Goal: Answer question/provide support: Share knowledge or assist other users

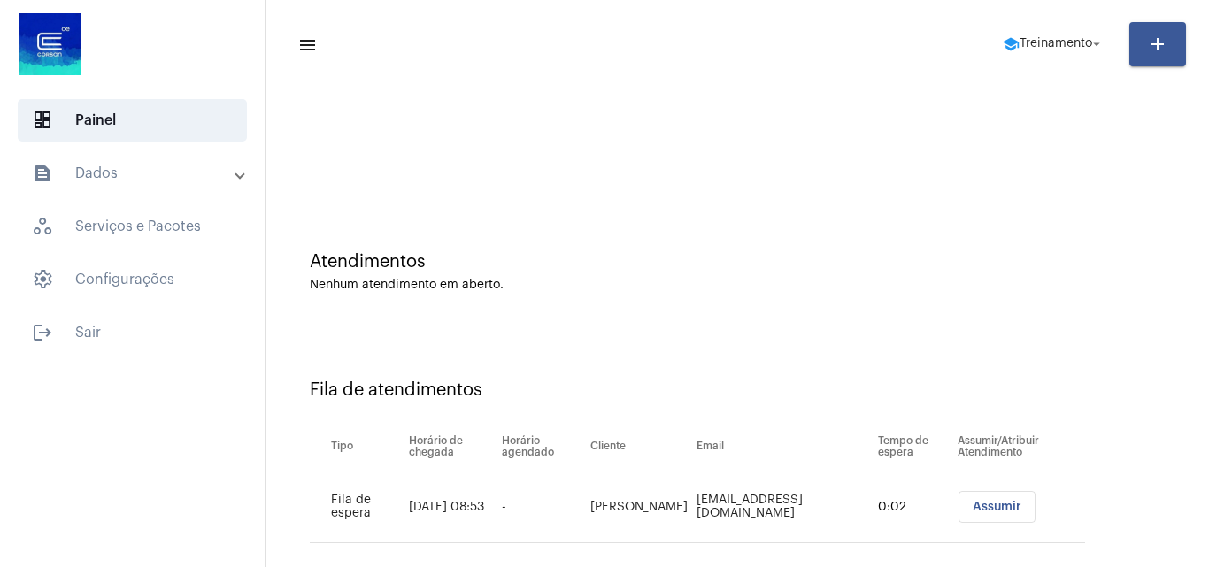
scroll to position [24, 0]
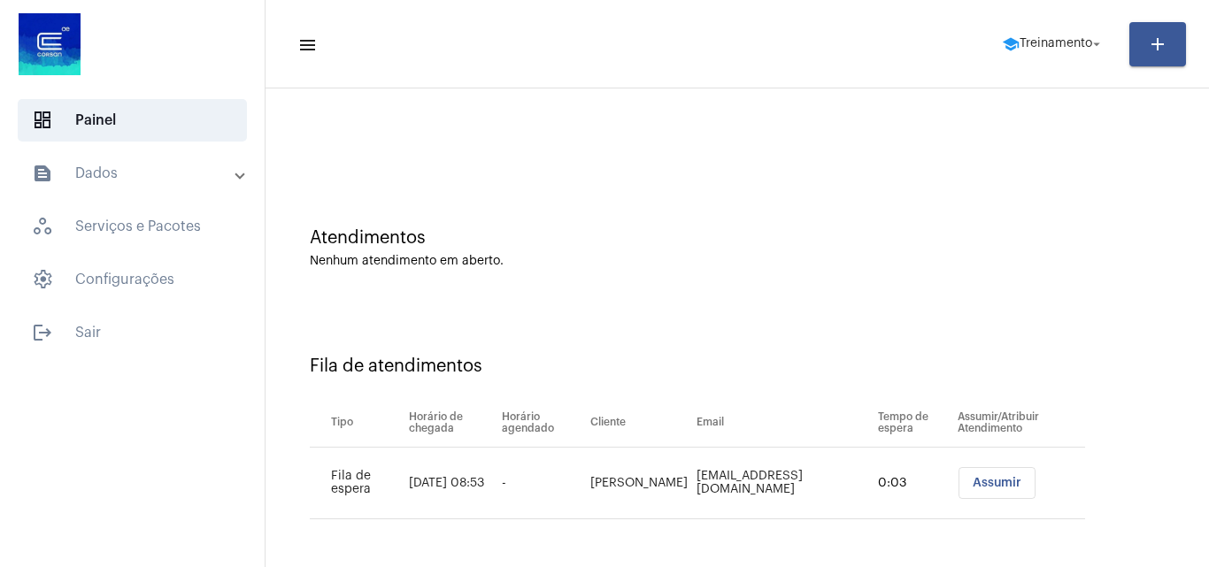
click at [982, 485] on span "Assumir" at bounding box center [997, 483] width 49 height 12
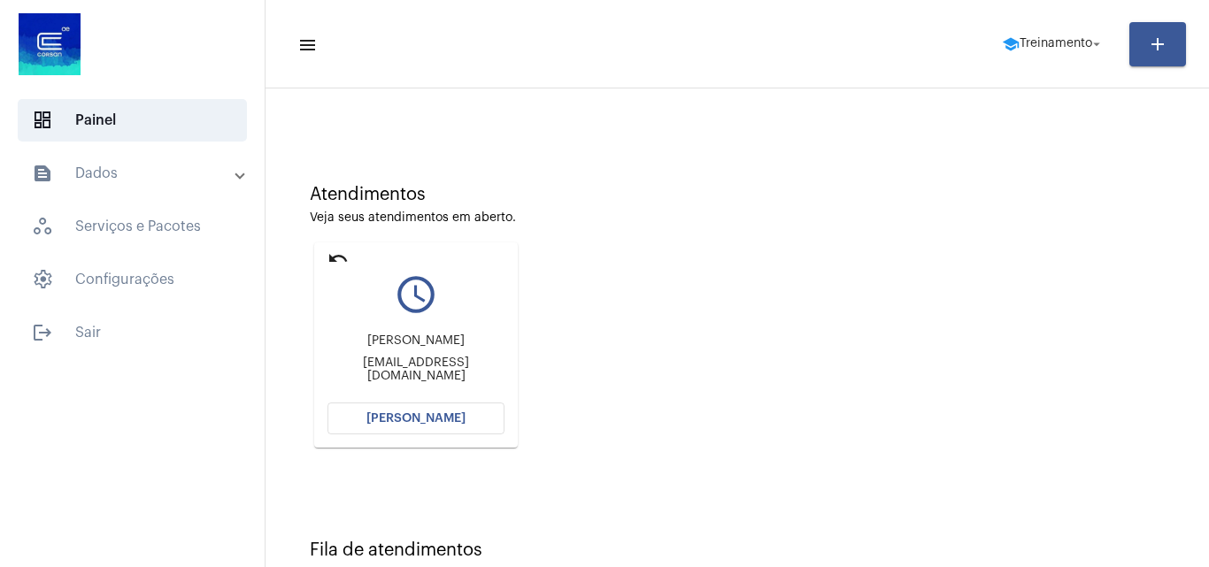
scroll to position [36, 0]
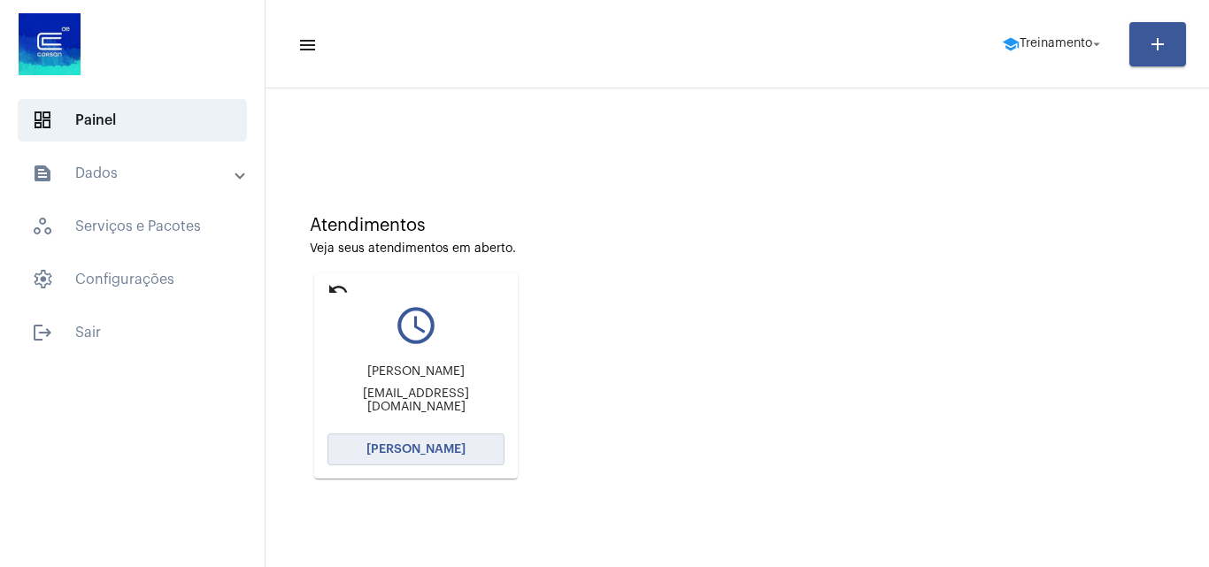
click at [427, 455] on span "[PERSON_NAME]" at bounding box center [415, 449] width 99 height 12
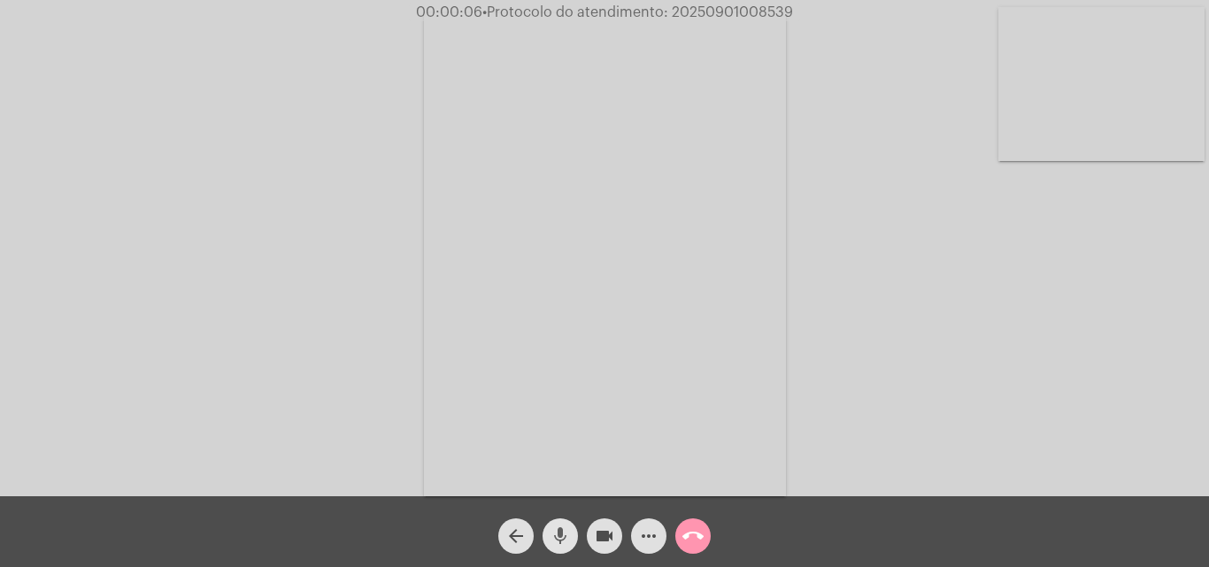
click at [568, 535] on mat-icon "mic" at bounding box center [560, 536] width 21 height 21
click at [562, 531] on mat-icon "mic_off" at bounding box center [560, 536] width 21 height 21
click at [648, 535] on mat-icon "more_horiz" at bounding box center [648, 536] width 21 height 21
click at [559, 529] on mat-icon "mic" at bounding box center [560, 536] width 21 height 21
click at [563, 535] on mat-icon "mic_off" at bounding box center [560, 536] width 21 height 21
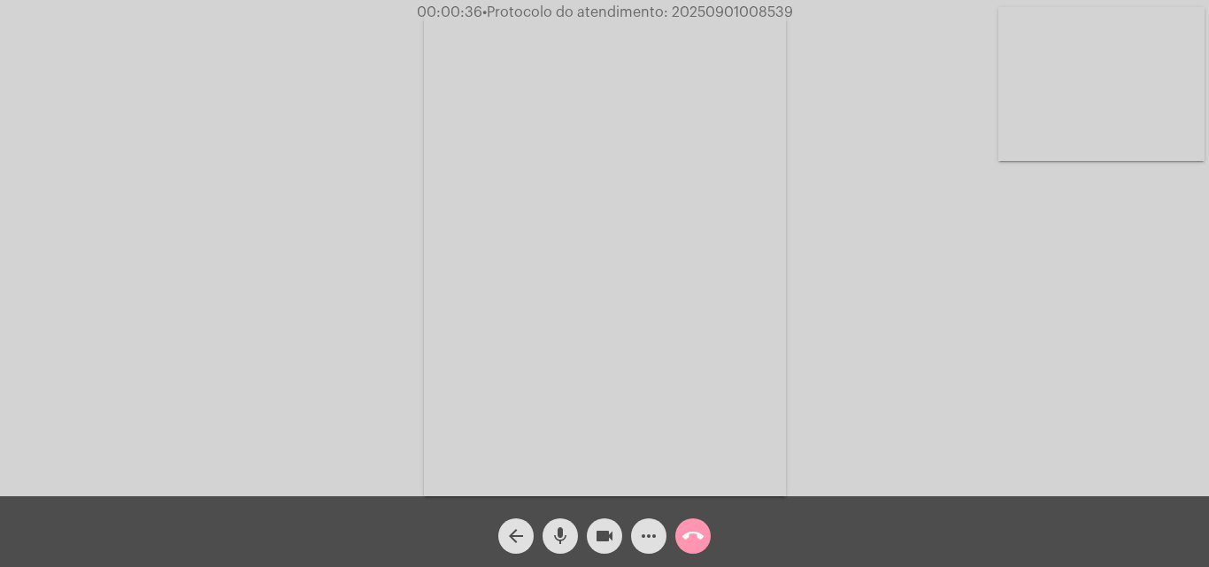
click at [639, 543] on mat-icon "more_horiz" at bounding box center [648, 536] width 21 height 21
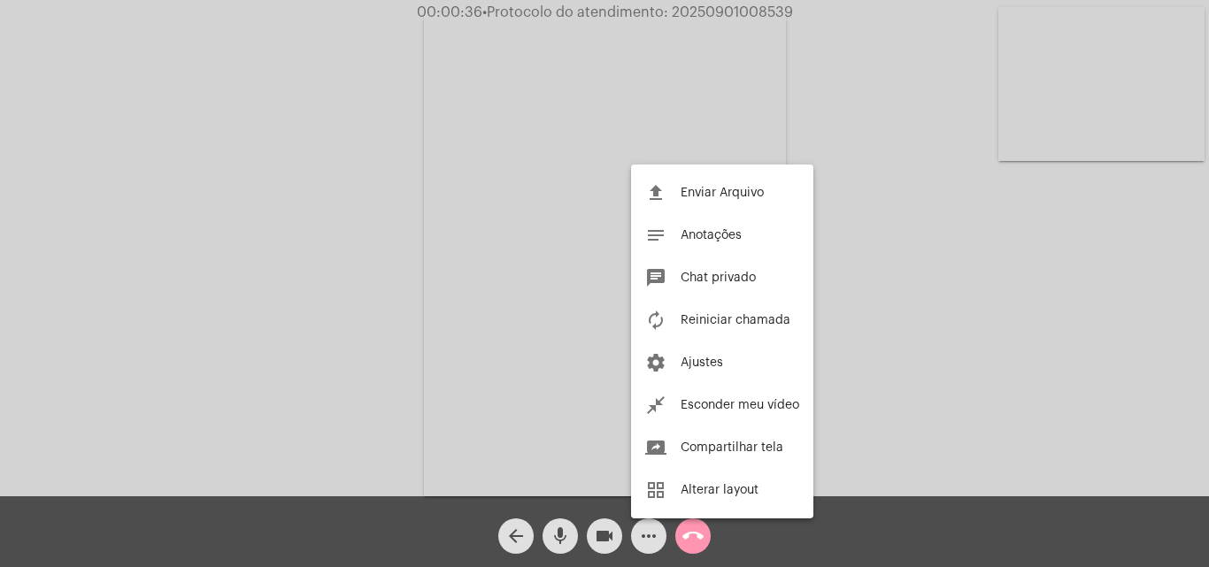
click at [304, 220] on div at bounding box center [604, 283] width 1209 height 567
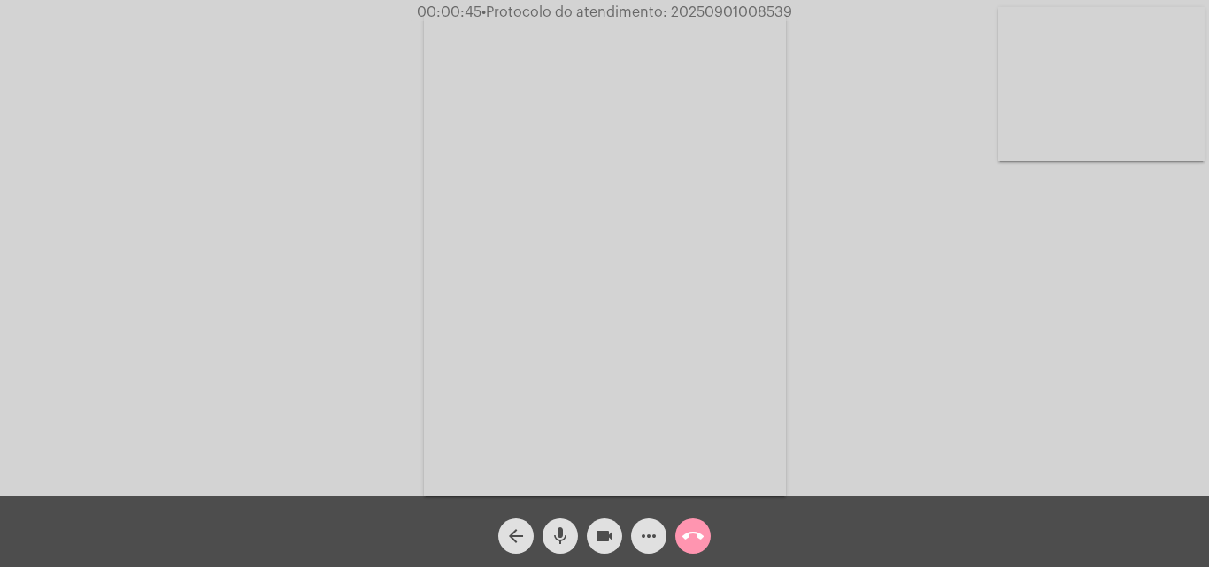
click at [554, 534] on mat-icon "mic" at bounding box center [560, 536] width 21 height 21
click at [558, 529] on mat-icon "mic_off" at bounding box center [560, 536] width 21 height 21
click at [566, 535] on mat-icon "mic" at bounding box center [560, 536] width 21 height 21
click at [554, 532] on mat-icon "mic_off" at bounding box center [560, 536] width 21 height 21
click at [566, 528] on mat-icon "mic" at bounding box center [560, 536] width 21 height 21
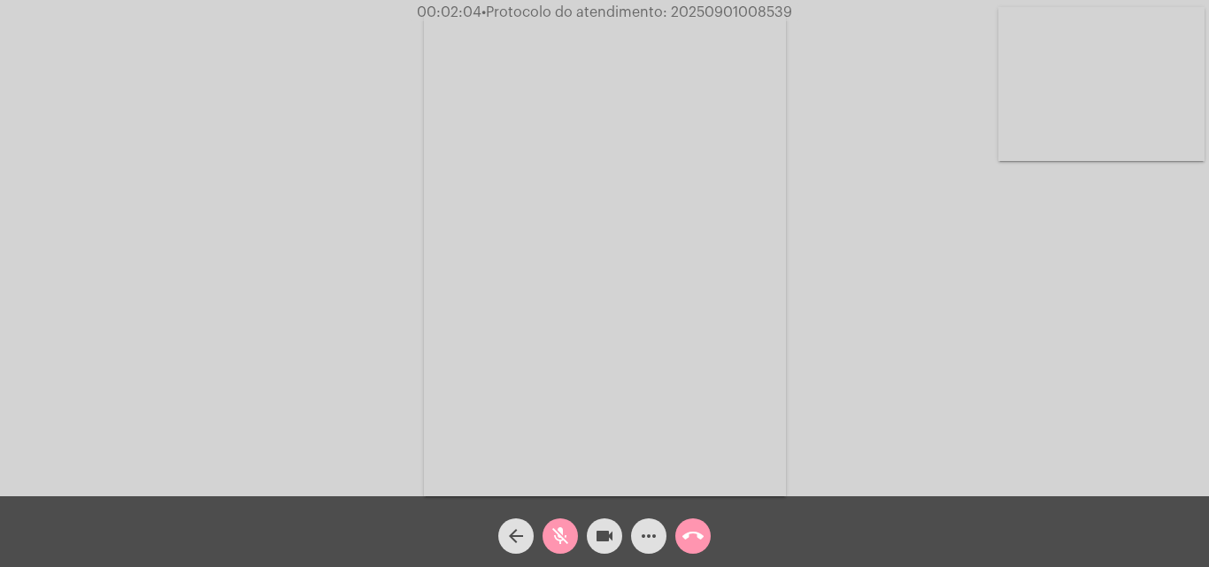
click at [564, 533] on mat-icon "mic_off" at bounding box center [560, 536] width 21 height 21
click at [565, 528] on mat-icon "mic" at bounding box center [560, 536] width 21 height 21
click at [558, 534] on mat-icon "mic_off" at bounding box center [560, 536] width 21 height 21
click at [557, 537] on mat-icon "mic" at bounding box center [560, 536] width 21 height 21
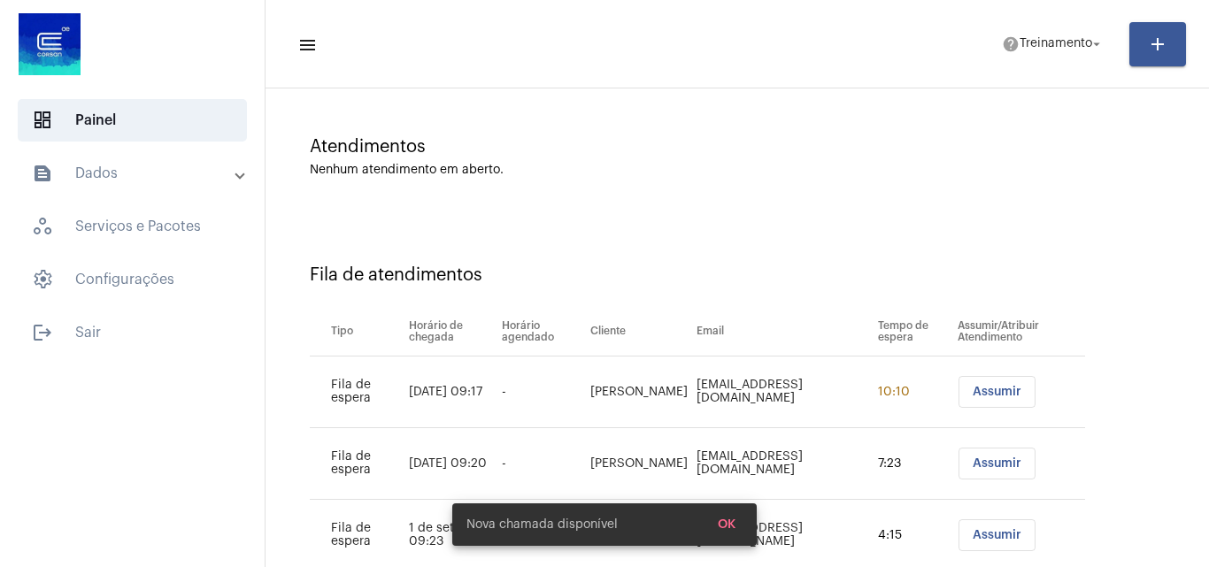
scroll to position [239, 0]
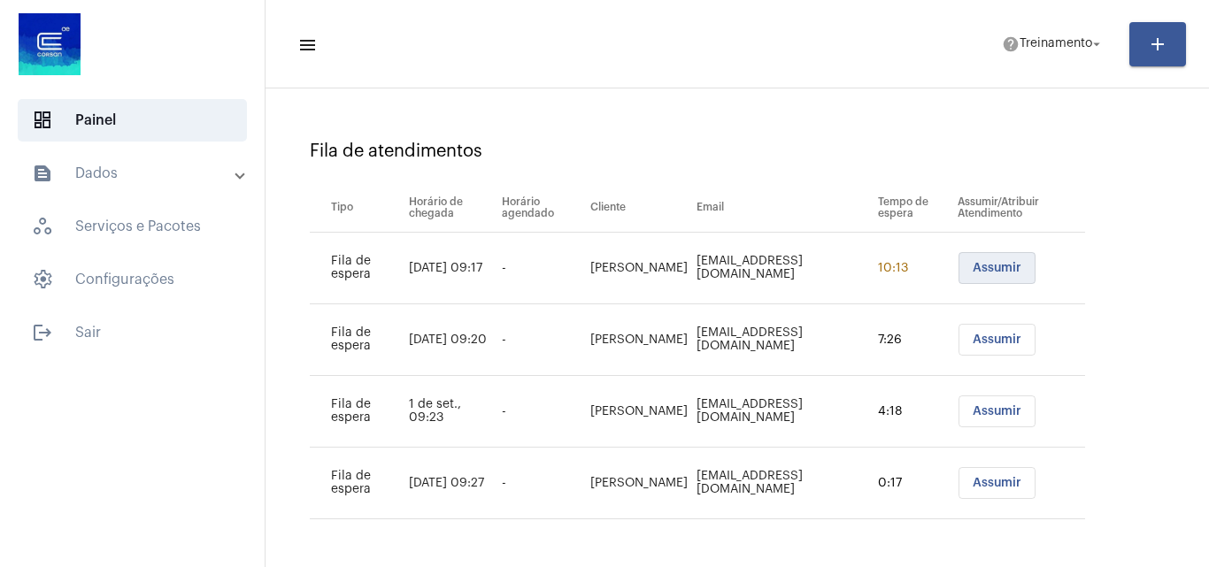
click at [986, 267] on span "Assumir" at bounding box center [997, 268] width 49 height 12
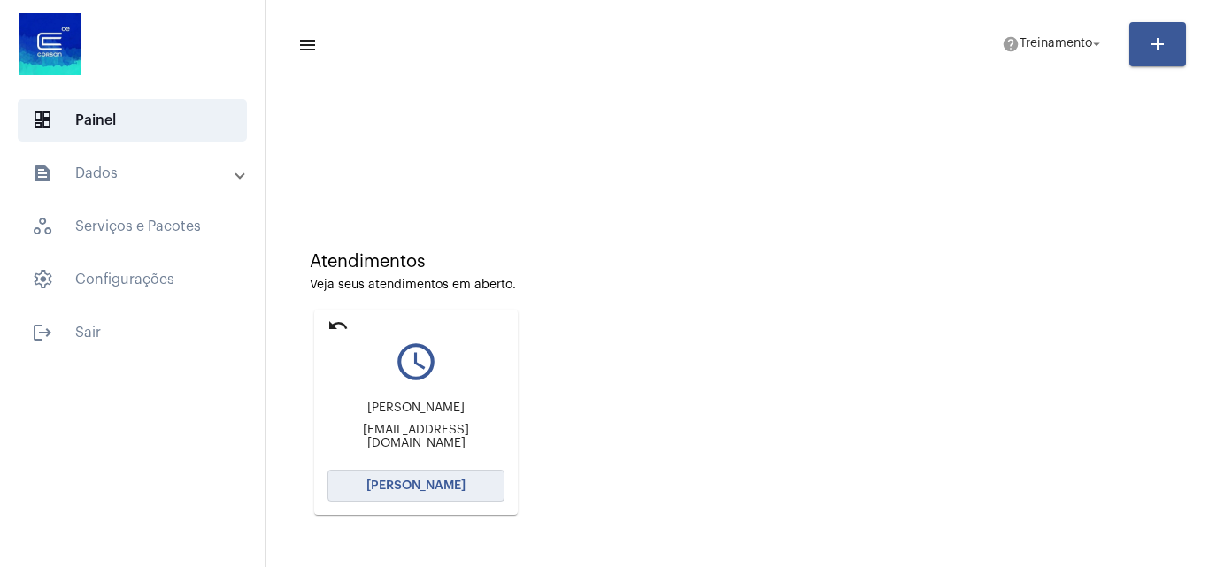
click at [426, 489] on span "[PERSON_NAME]" at bounding box center [415, 486] width 99 height 12
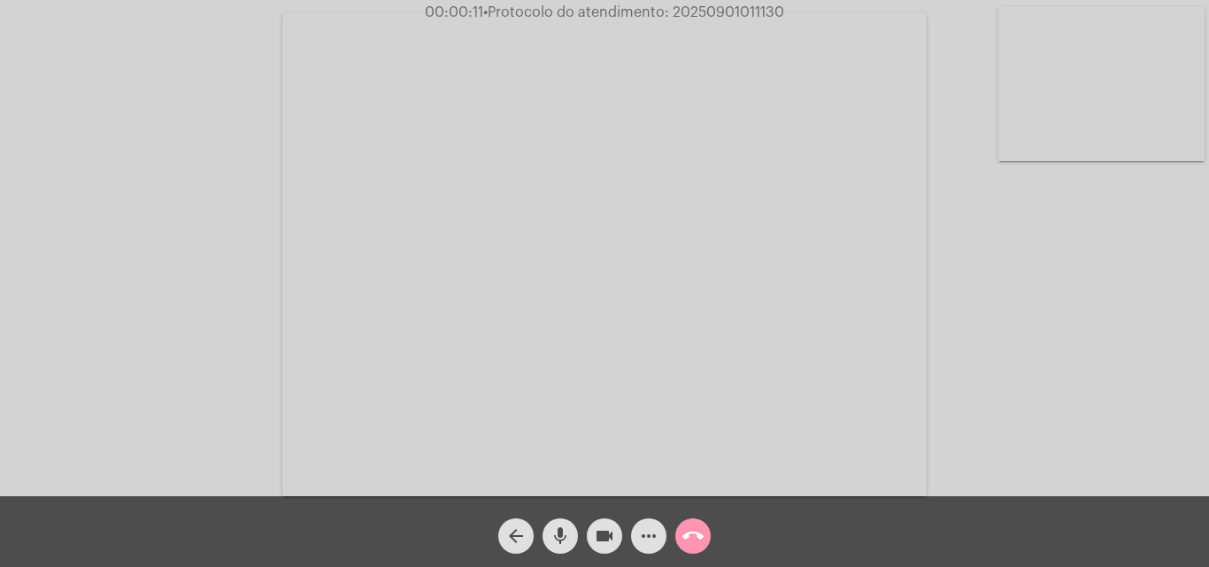
click at [1062, 371] on div "Acessando Câmera e Microfone..." at bounding box center [604, 252] width 1205 height 497
click at [562, 535] on mat-icon "mic" at bounding box center [560, 536] width 21 height 21
click at [1035, 387] on div "Acessando Câmera e Microfone..." at bounding box center [604, 252] width 1205 height 497
click at [570, 524] on span "mic_off" at bounding box center [560, 536] width 21 height 35
click at [560, 530] on mat-icon "mic" at bounding box center [560, 536] width 21 height 21
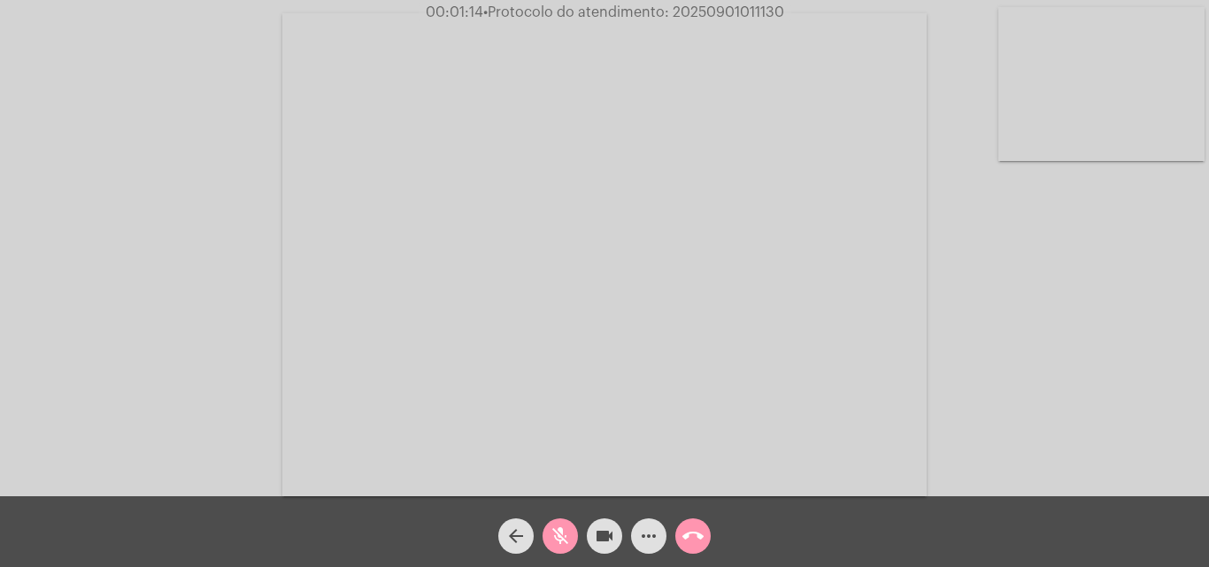
click at [967, 311] on div "Acessando Câmera e Microfone..." at bounding box center [604, 252] width 1205 height 497
click at [553, 537] on mat-icon "mic_off" at bounding box center [560, 536] width 21 height 21
click at [727, 12] on span "• Protocolo do atendimento: 20250901011130" at bounding box center [636, 12] width 301 height 14
click at [563, 524] on span "mic" at bounding box center [560, 536] width 21 height 35
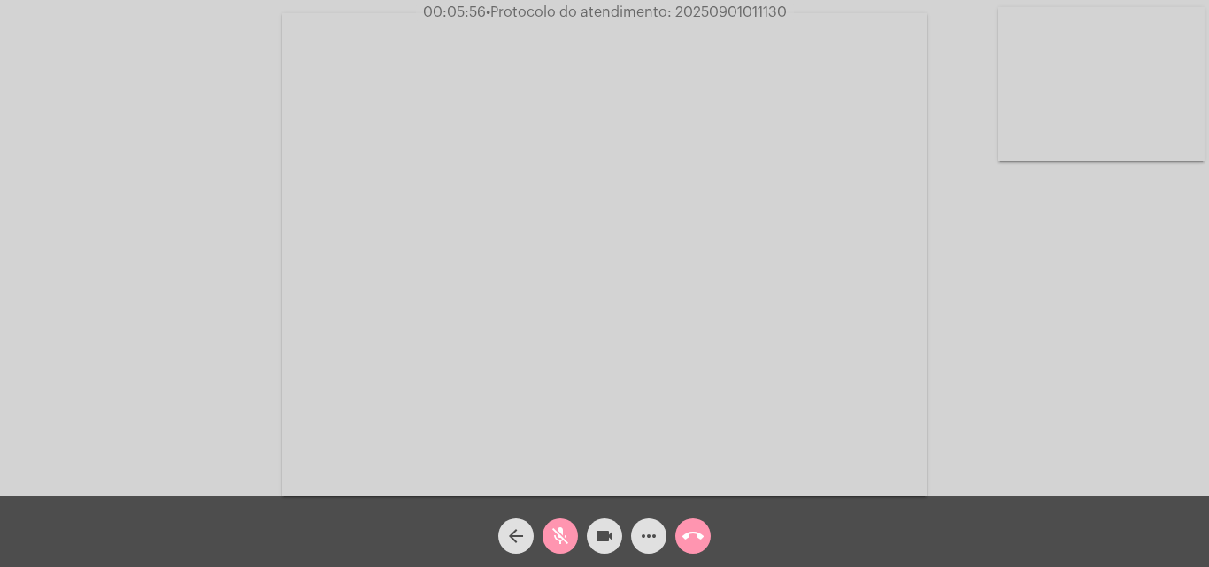
click at [560, 532] on mat-icon "mic_off" at bounding box center [560, 536] width 21 height 21
click at [553, 528] on mat-icon "mic" at bounding box center [560, 536] width 21 height 21
click at [568, 526] on mat-icon "mic_off" at bounding box center [560, 536] width 21 height 21
copy span "20250901011130"
click at [682, 535] on mat-icon "call_end" at bounding box center [692, 536] width 21 height 21
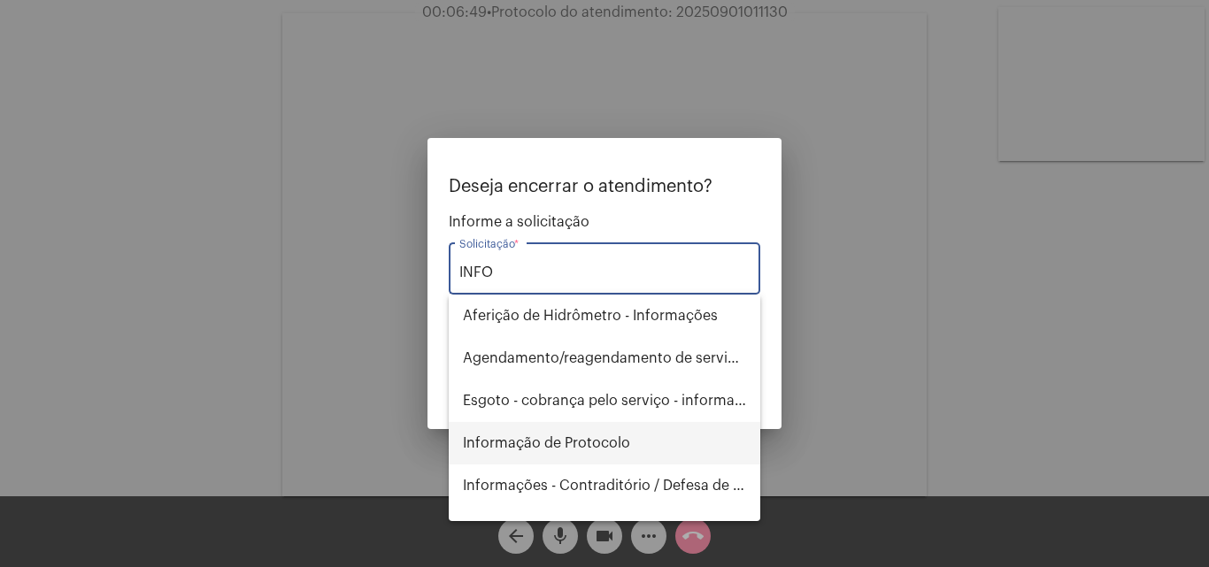
click at [564, 443] on span "Informação de Protocolo" at bounding box center [604, 443] width 283 height 42
type input "Informação de Protocolo"
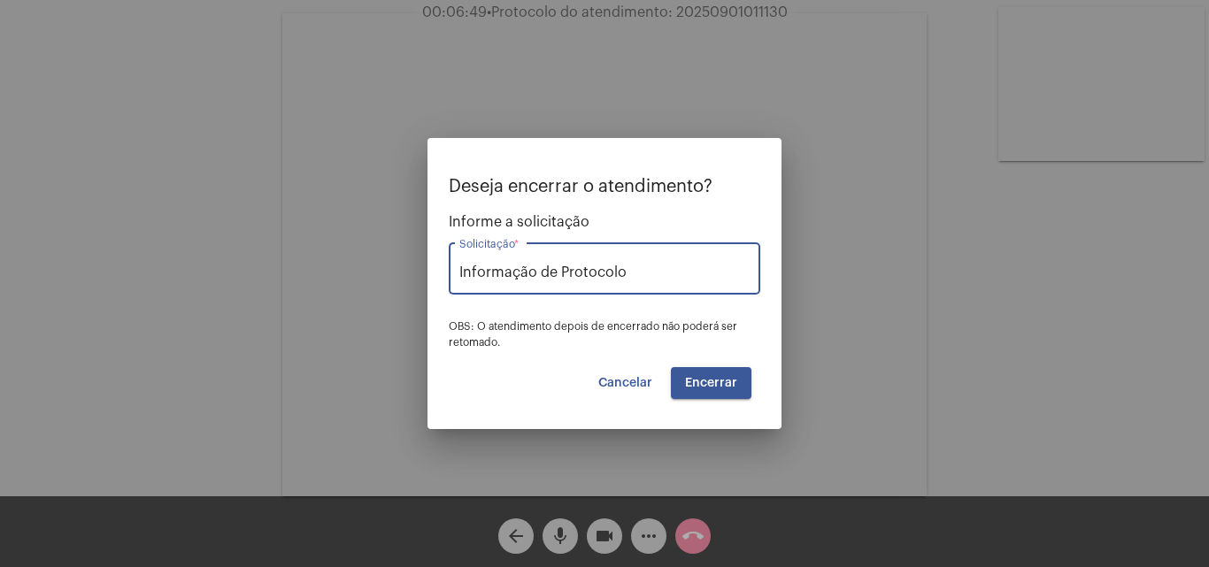
click at [736, 378] on span "Encerrar" at bounding box center [711, 383] width 52 height 12
drag, startPoint x: 717, startPoint y: 391, endPoint x: 621, endPoint y: 383, distance: 95.9
click at [717, 390] on button "Encerrar" at bounding box center [711, 383] width 81 height 32
click at [697, 387] on span "Encerrar" at bounding box center [711, 383] width 52 height 12
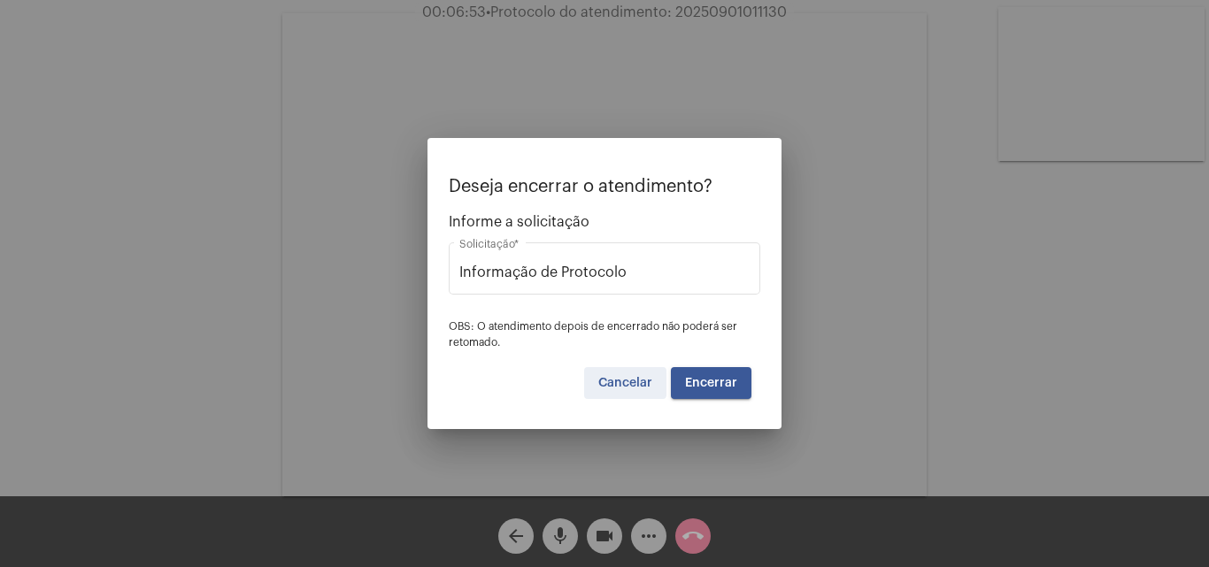
click at [621, 383] on span "Cancelar" at bounding box center [625, 383] width 54 height 12
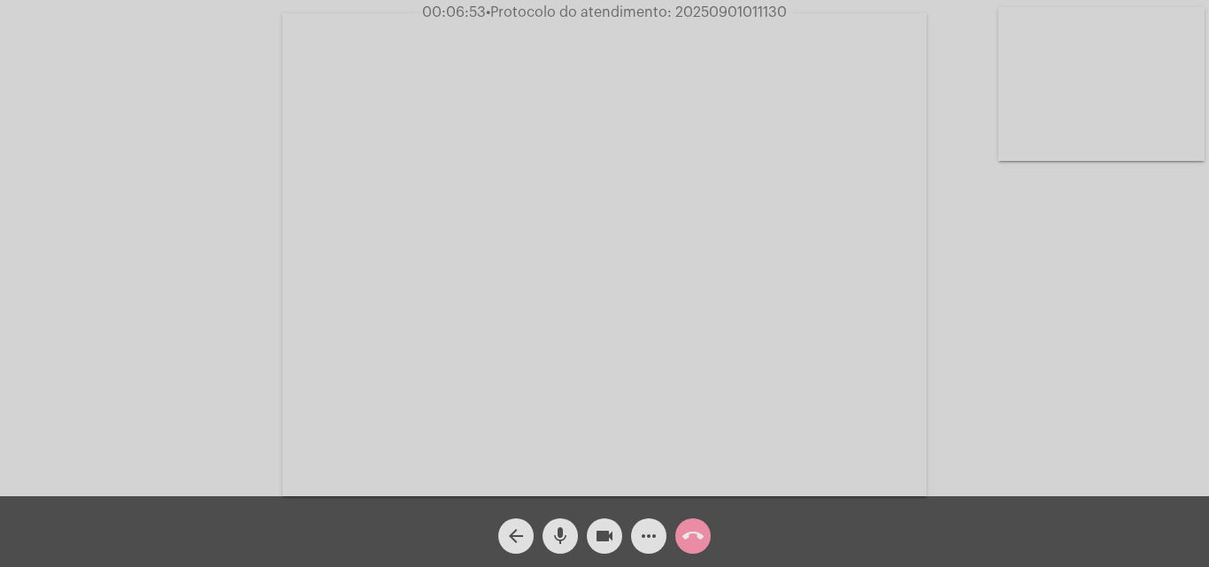
click at [528, 534] on button "arrow_back" at bounding box center [515, 536] width 35 height 35
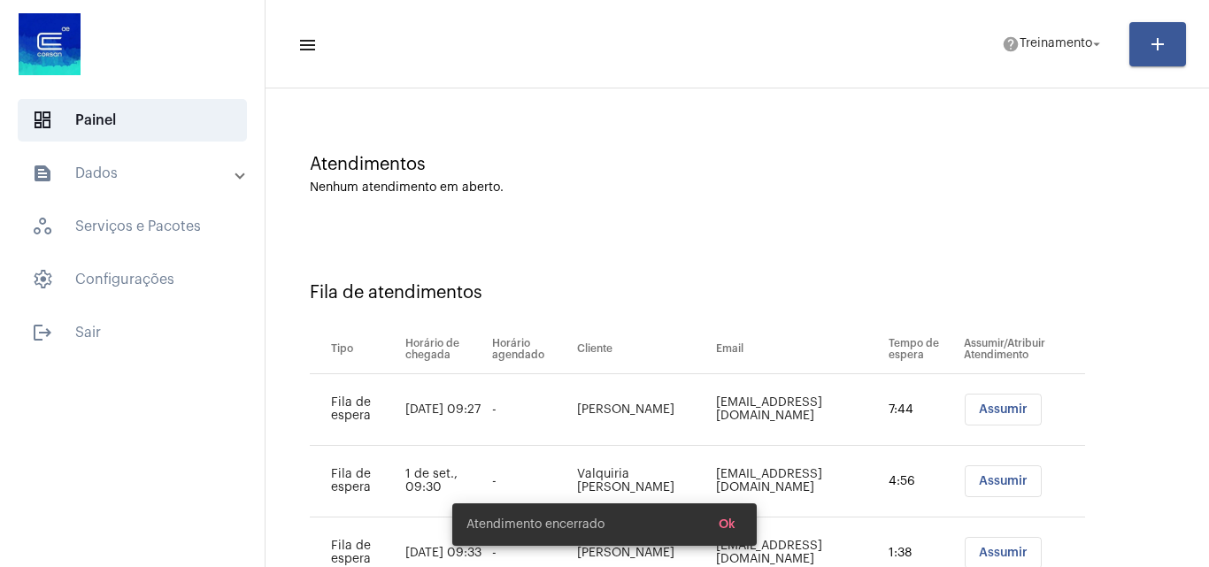
scroll to position [167, 0]
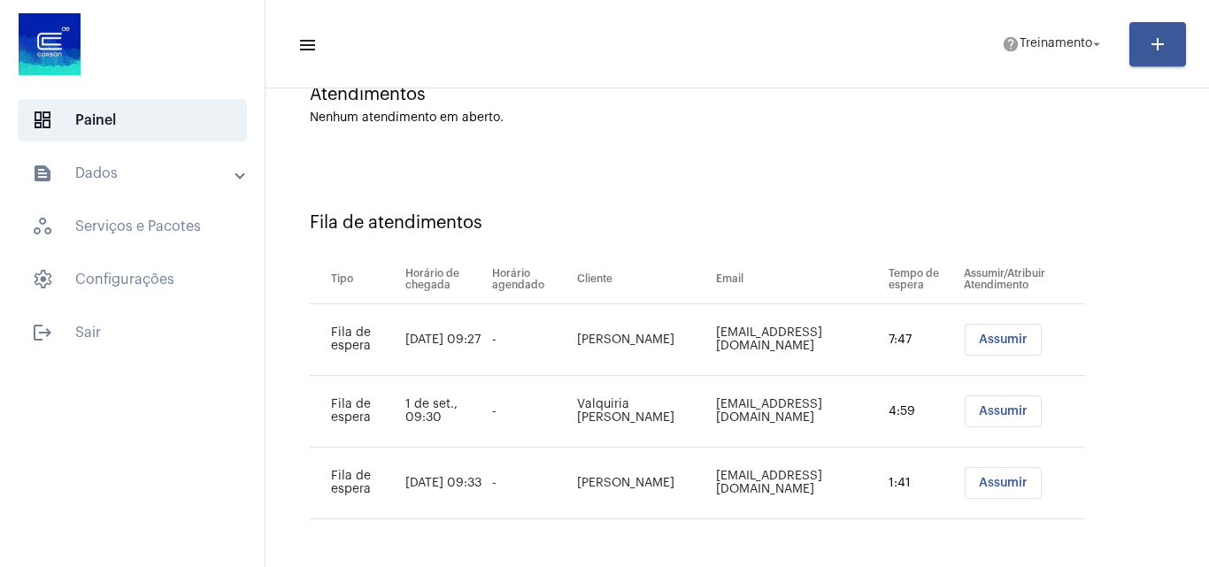
click at [981, 339] on span "Assumir" at bounding box center [1003, 340] width 49 height 12
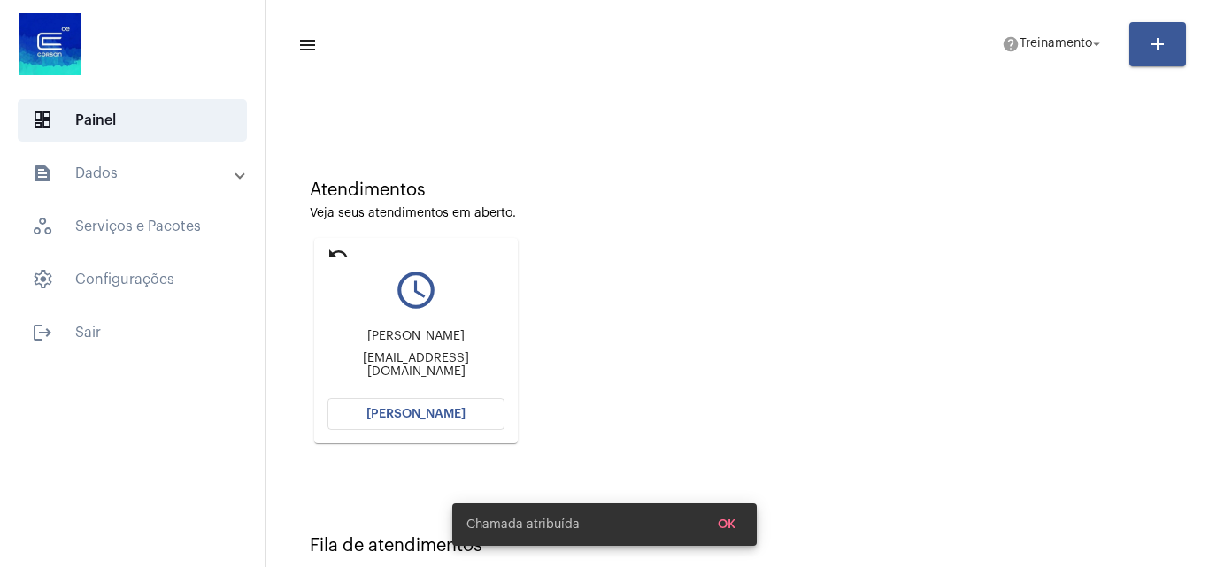
scroll to position [58, 0]
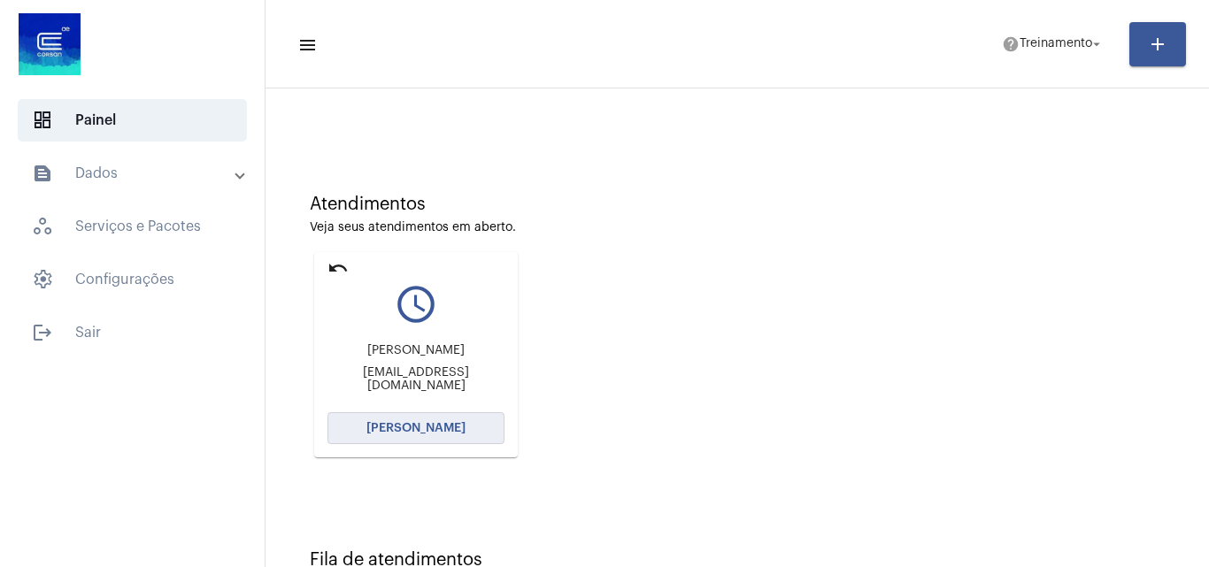
click at [456, 431] on span "[PERSON_NAME]" at bounding box center [415, 428] width 99 height 12
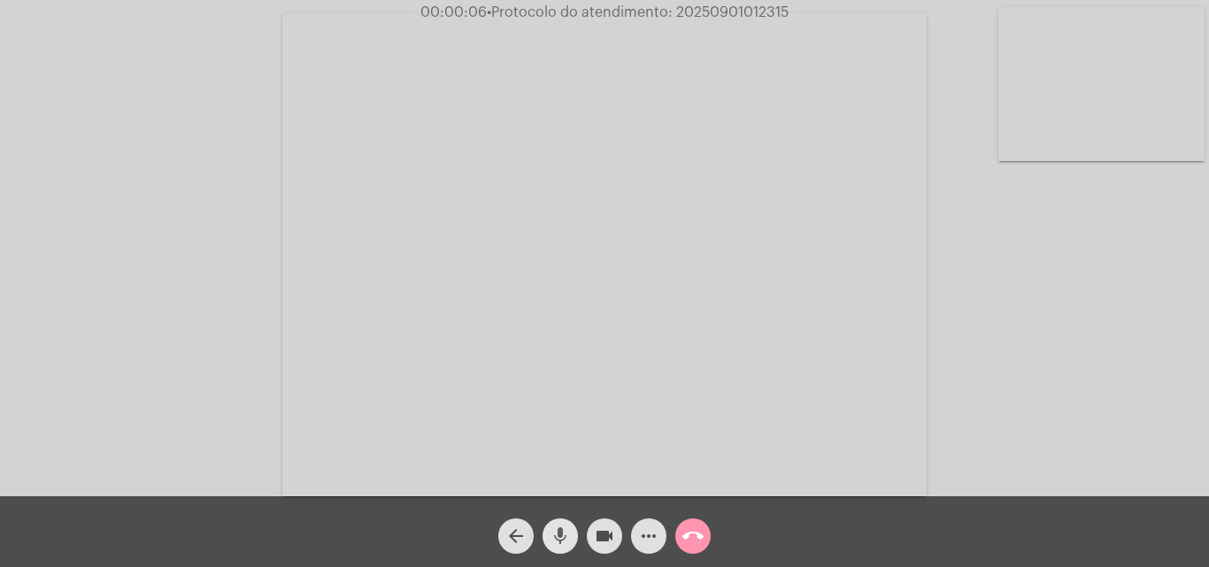
click at [569, 528] on mat-icon "mic" at bounding box center [560, 536] width 21 height 21
click at [1035, 368] on div "Acessando Câmera e Microfone..." at bounding box center [604, 252] width 1205 height 497
click at [566, 540] on mat-icon "mic_off" at bounding box center [560, 536] width 21 height 21
click at [557, 530] on mat-icon "mic" at bounding box center [560, 536] width 21 height 21
click at [555, 528] on mat-icon "mic_off" at bounding box center [560, 536] width 21 height 21
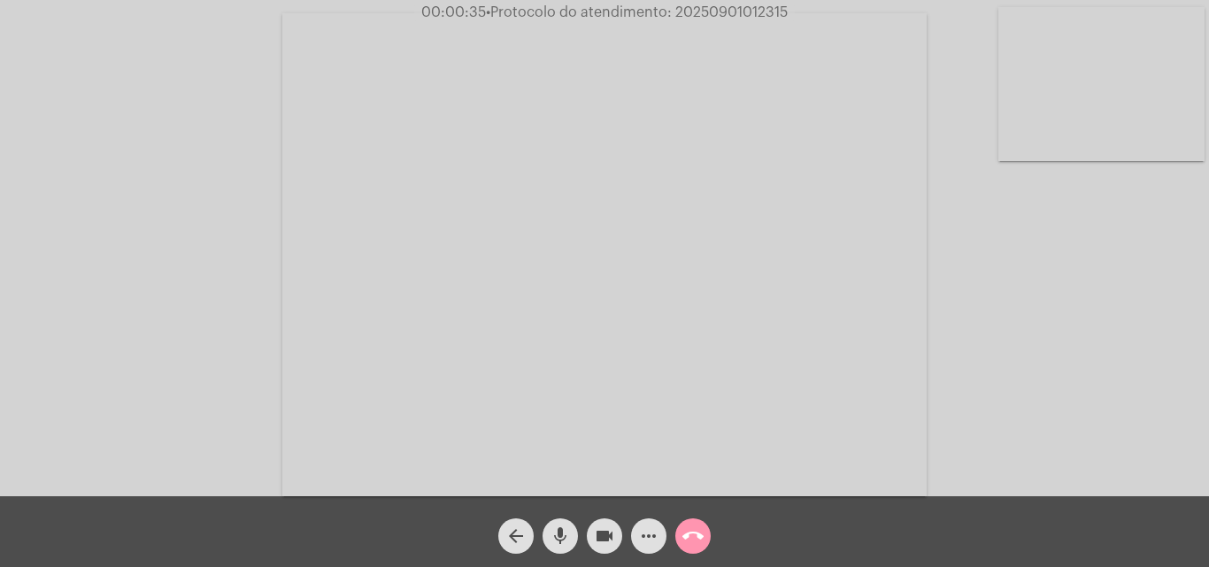
click at [560, 533] on mat-icon "mic" at bounding box center [560, 536] width 21 height 21
click at [561, 524] on span "mic_off" at bounding box center [560, 536] width 21 height 35
click at [552, 536] on mat-icon "mic" at bounding box center [560, 536] width 21 height 21
click at [562, 525] on span "mic_off" at bounding box center [560, 536] width 21 height 35
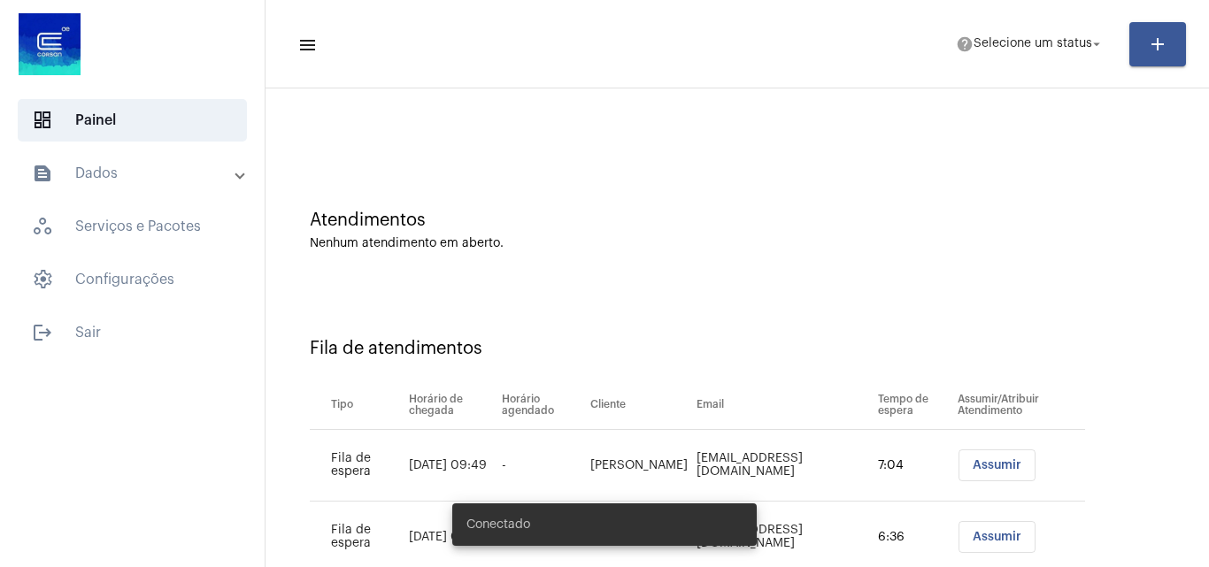
scroll to position [96, 0]
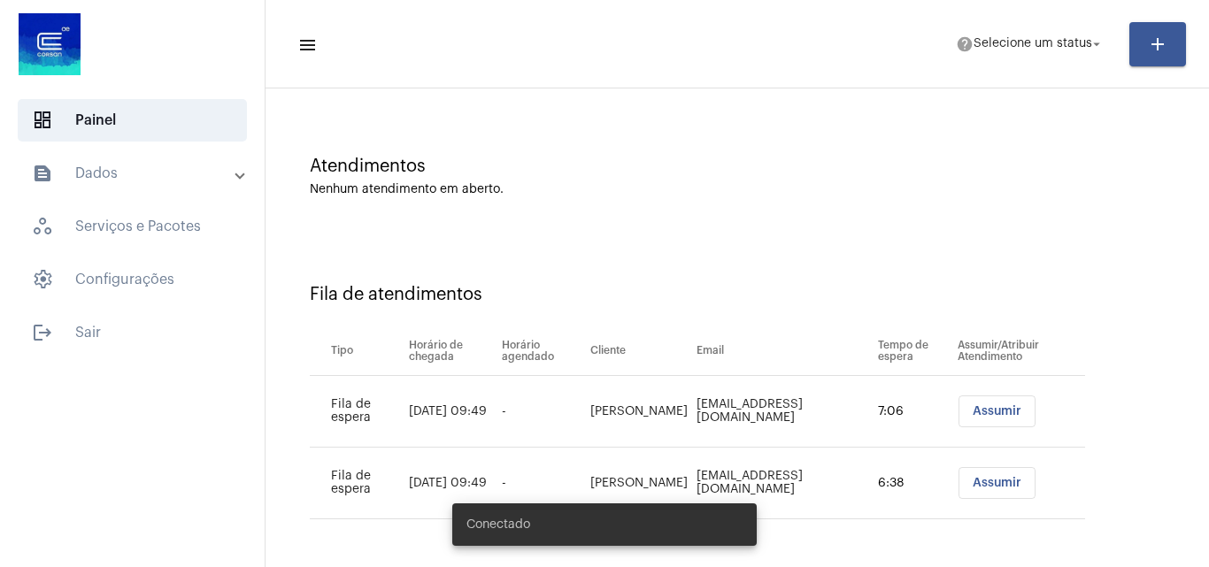
click at [980, 415] on span "Assumir" at bounding box center [997, 411] width 49 height 12
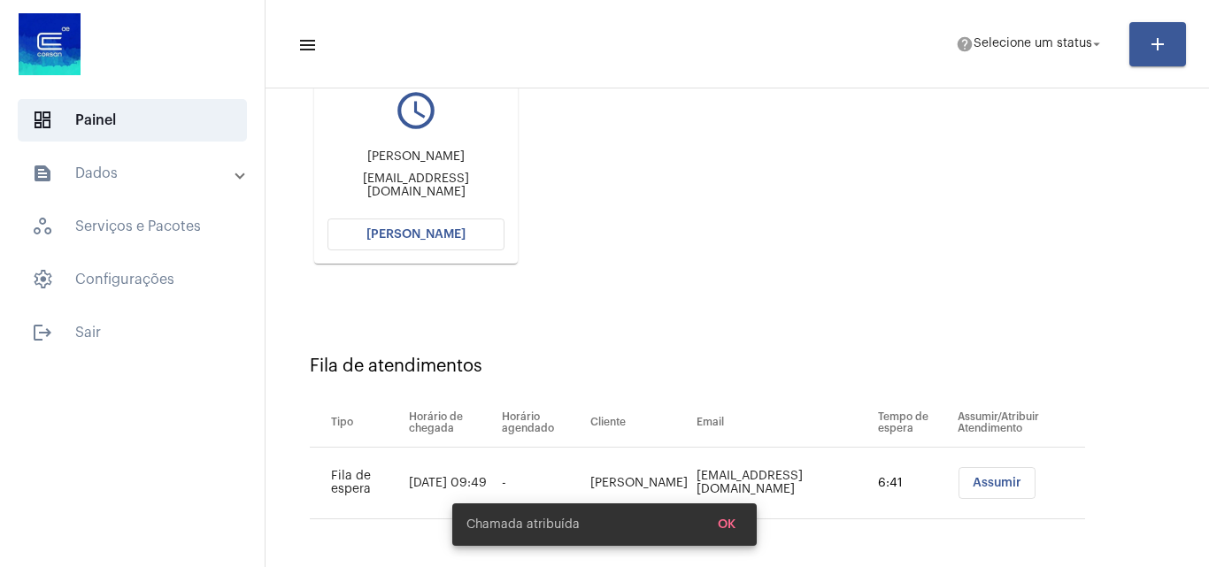
scroll to position [74, 0]
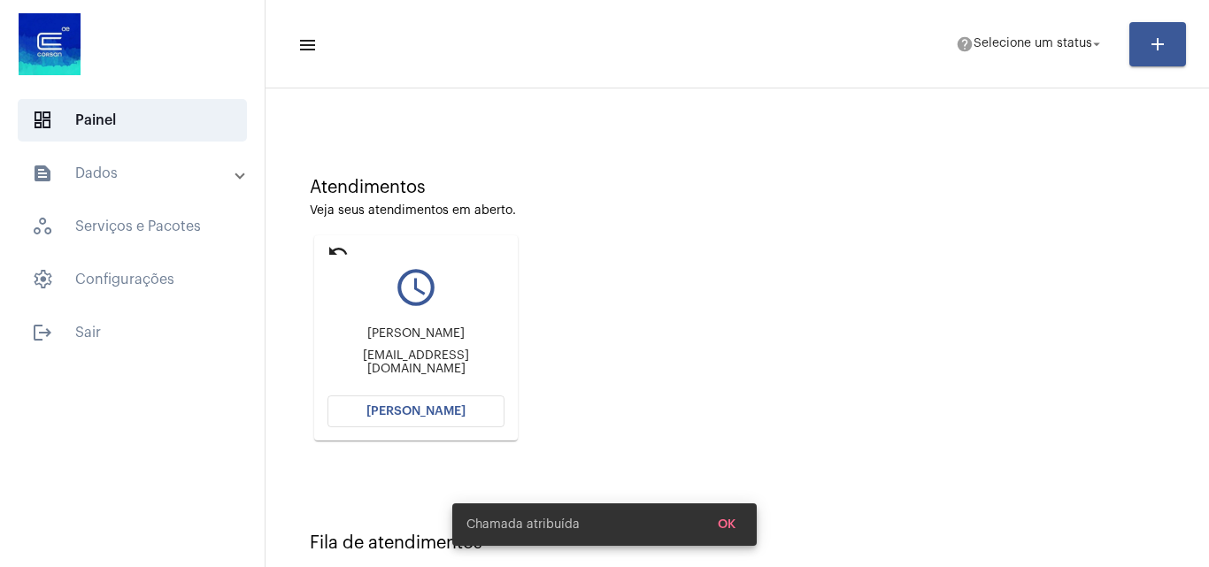
click at [455, 415] on span "[PERSON_NAME]" at bounding box center [415, 411] width 99 height 12
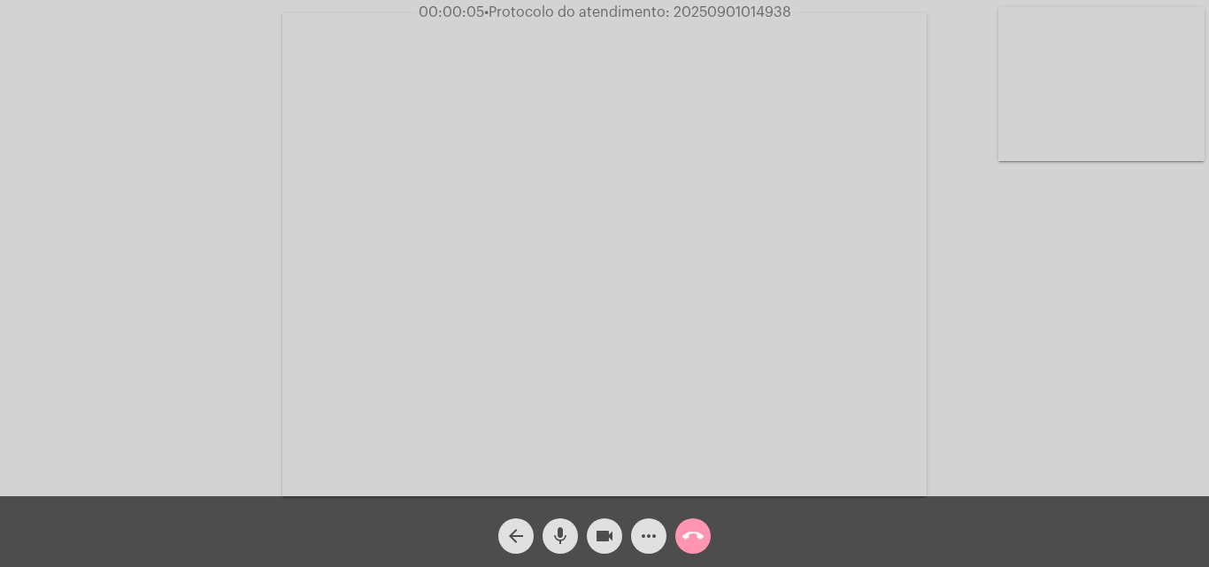
click at [560, 530] on mat-icon "mic" at bounding box center [560, 536] width 21 height 21
click at [555, 526] on mat-icon "mic_off" at bounding box center [560, 536] width 21 height 21
click at [558, 535] on mat-icon "mic" at bounding box center [560, 536] width 21 height 21
click at [564, 536] on mat-icon "mic_off" at bounding box center [560, 536] width 21 height 21
click at [564, 528] on mat-icon "mic" at bounding box center [560, 536] width 21 height 21
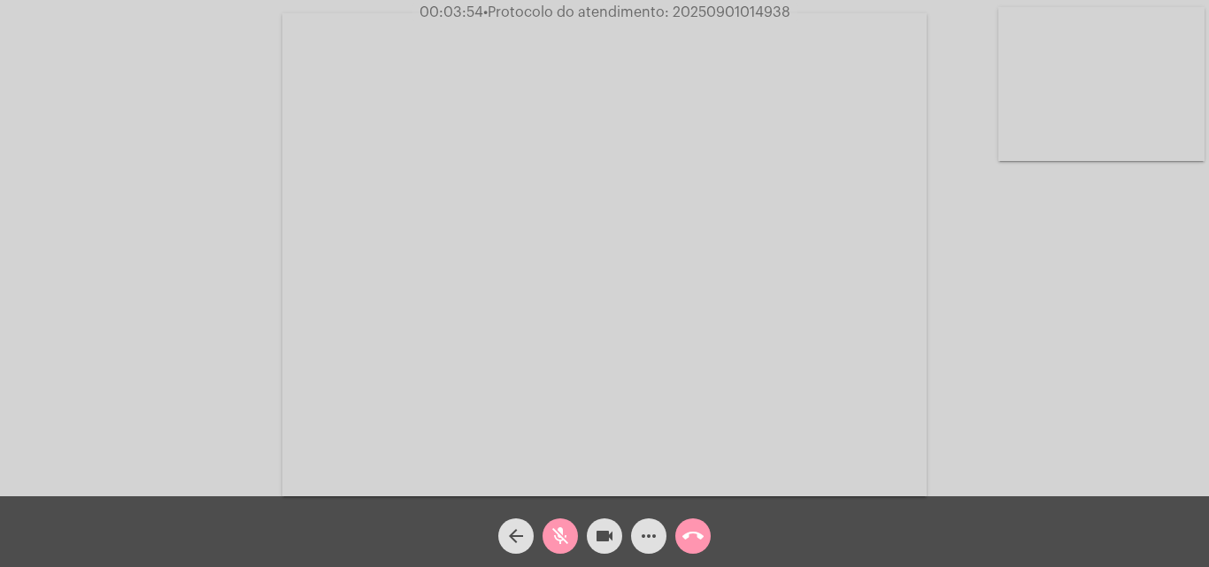
click at [559, 549] on span "mic_off" at bounding box center [560, 536] width 21 height 35
click at [551, 527] on mat-icon "mic" at bounding box center [560, 536] width 21 height 21
click at [603, 537] on mat-icon "videocam" at bounding box center [604, 536] width 21 height 21
click at [557, 537] on mat-icon "mic_off" at bounding box center [560, 536] width 21 height 21
click at [598, 531] on mat-icon "videocam_off" at bounding box center [604, 536] width 21 height 21
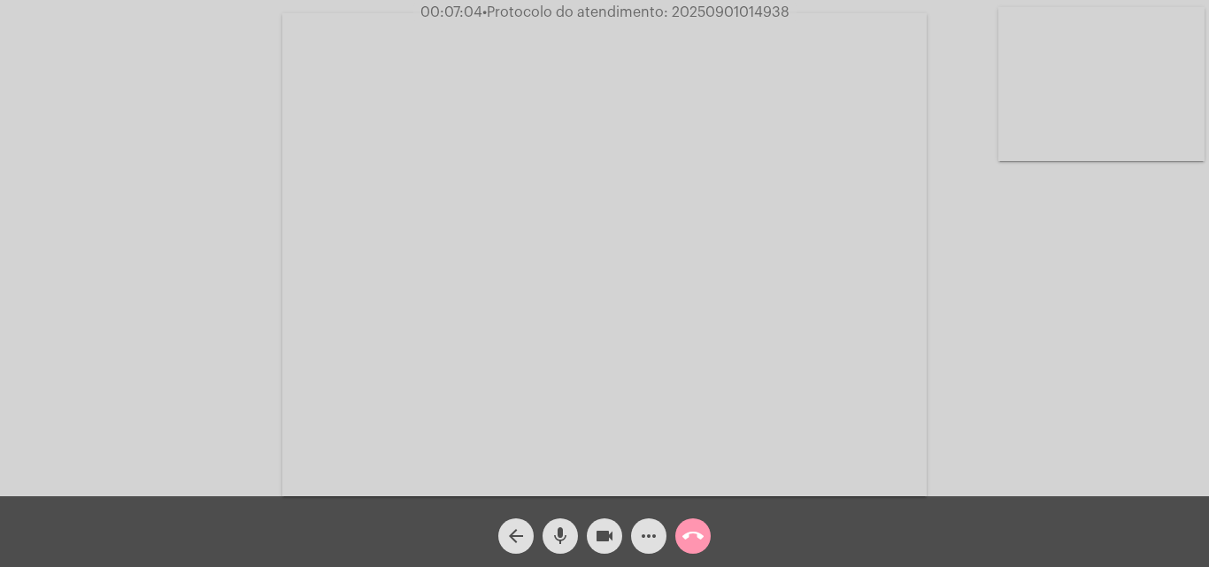
click at [552, 541] on mat-icon "mic" at bounding box center [560, 536] width 21 height 21
click at [558, 528] on mat-icon "mic_off" at bounding box center [560, 536] width 21 height 21
click at [655, 533] on mat-icon "more_horiz" at bounding box center [648, 536] width 21 height 21
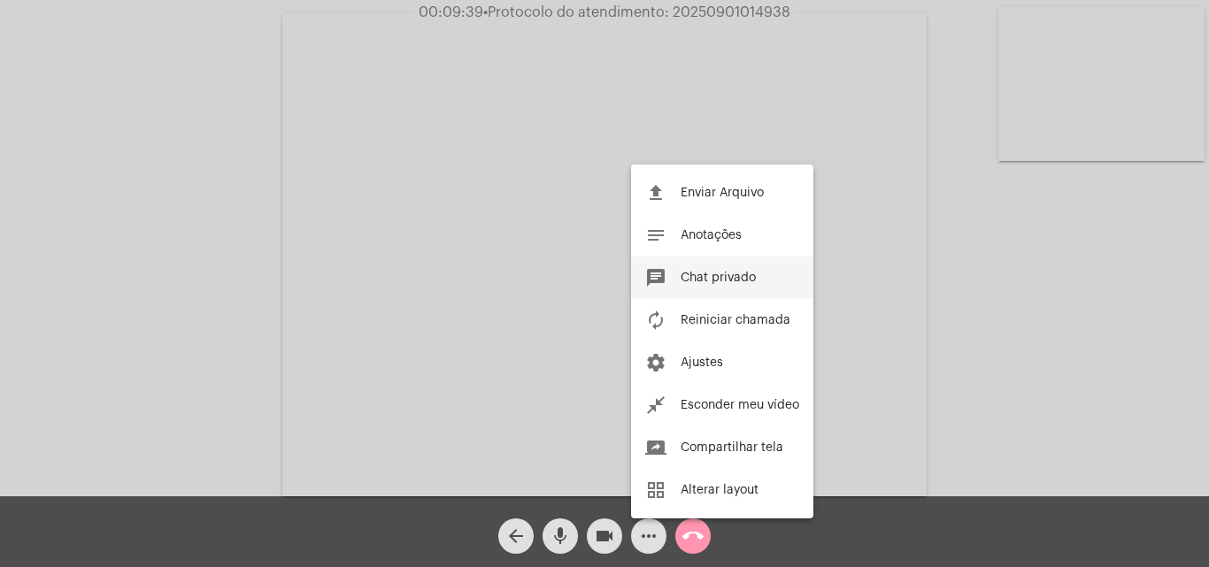
click at [678, 269] on button "chat Chat privado" at bounding box center [722, 278] width 182 height 42
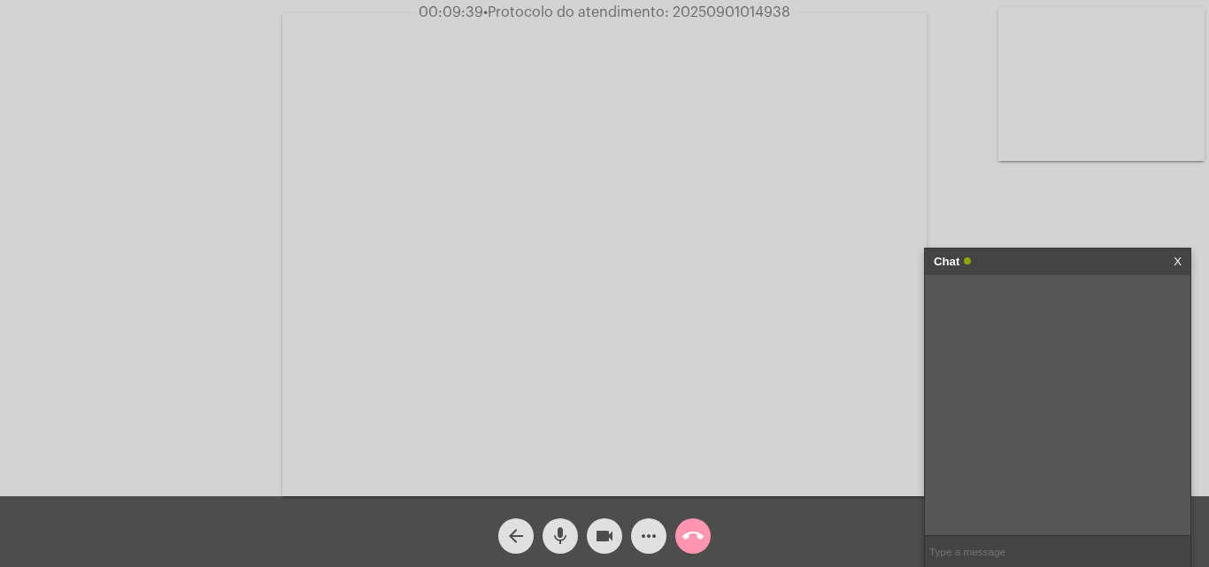
click at [1011, 551] on input "text" at bounding box center [1058, 551] width 266 height 31
paste input "21 Dias, 13 Horas e 54 Minutos até o vencimento!"
type input "21 Dias, 13 Horas e 54 Minutos até o vencimento!"
click at [727, 12] on span "• Protocolo do atendimento: 20250901014938" at bounding box center [636, 12] width 307 height 14
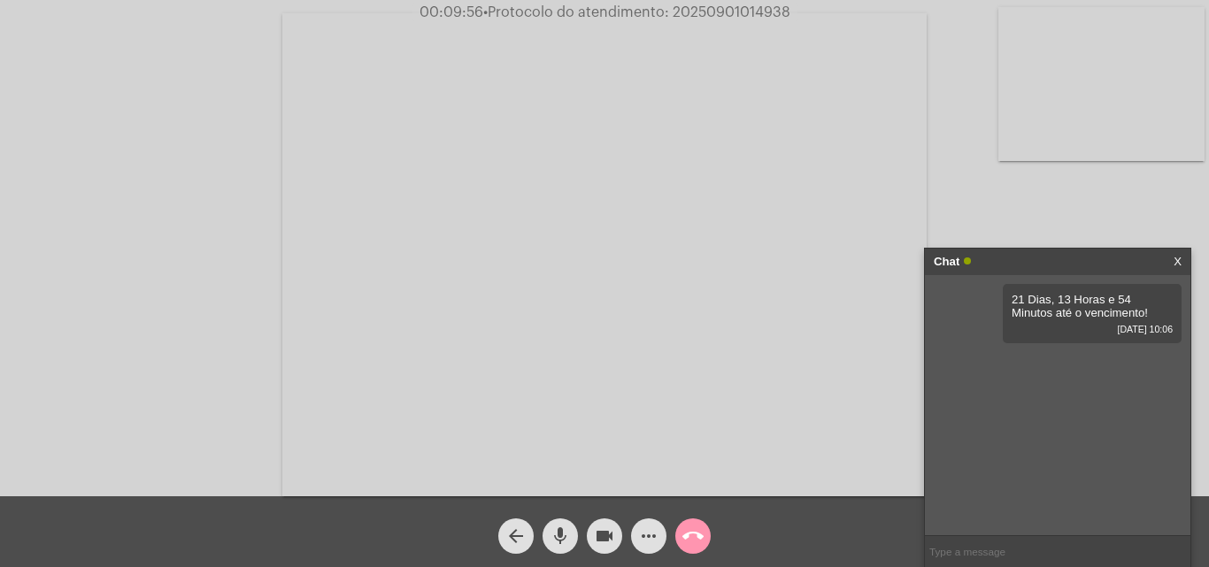
click at [698, 544] on mat-icon "call_end" at bounding box center [692, 536] width 21 height 21
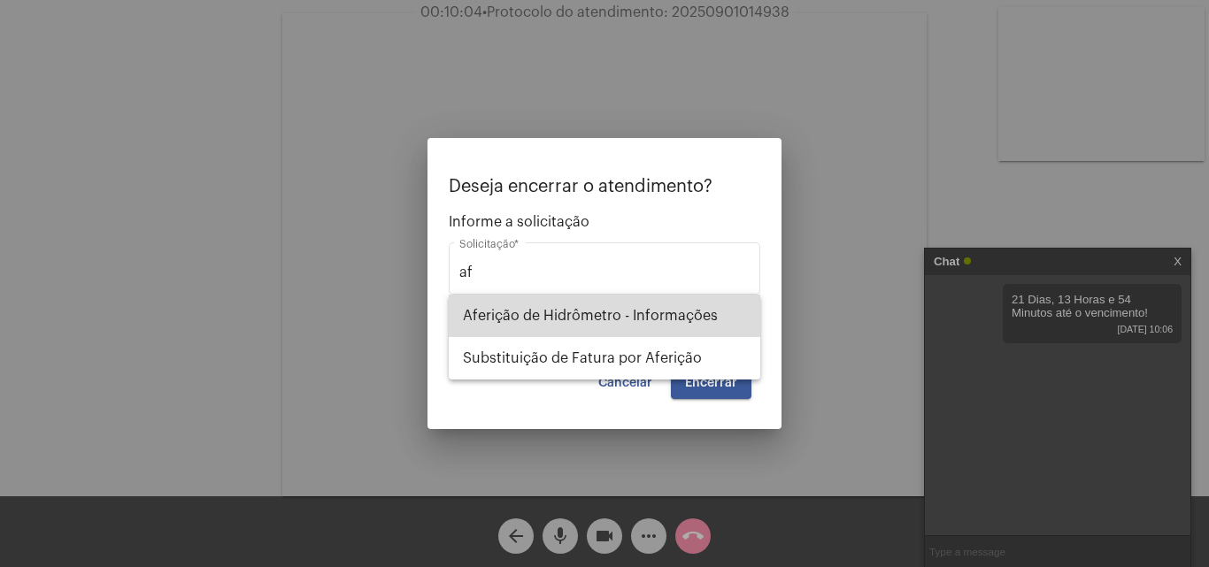
click at [623, 307] on span "Aferição de Hidrômetro - Informações" at bounding box center [604, 316] width 283 height 42
type input "Aferição de Hidrômetro - Informações"
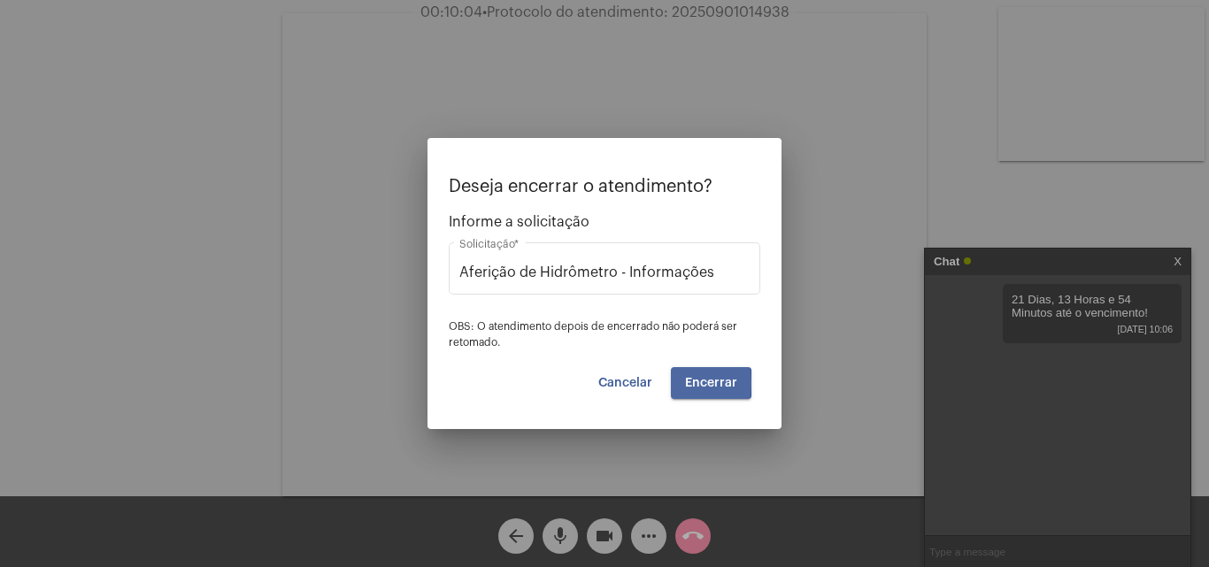
click at [689, 383] on span "Encerrar" at bounding box center [711, 383] width 52 height 12
click at [693, 383] on span "Encerrar" at bounding box center [711, 383] width 52 height 12
click at [626, 381] on button "Cancelar" at bounding box center [625, 383] width 82 height 32
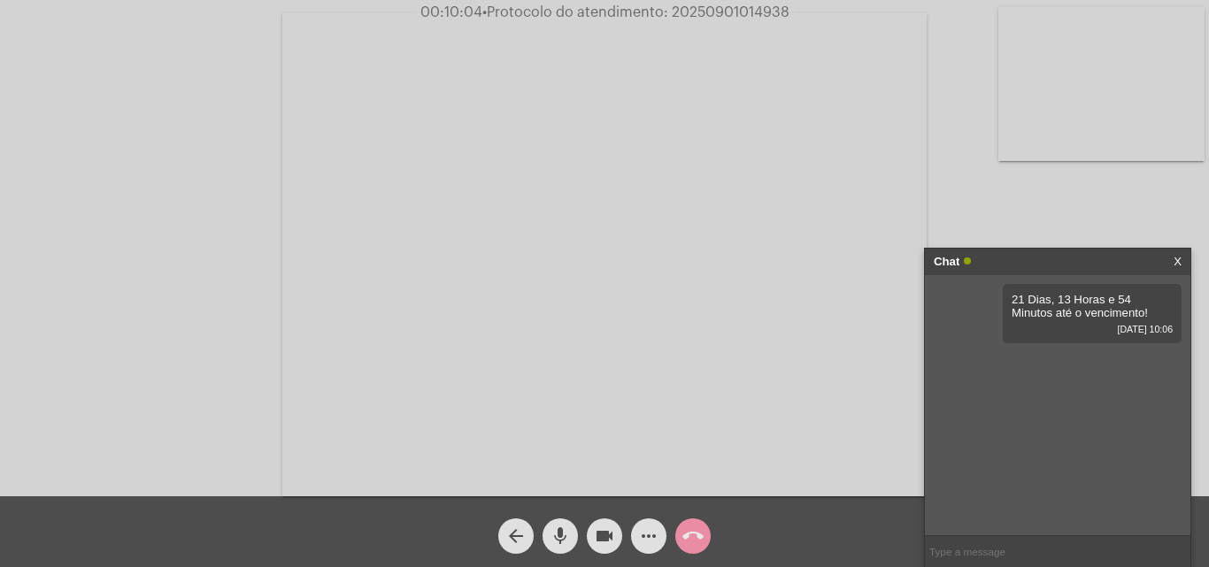
click at [507, 540] on mat-icon "arrow_back" at bounding box center [515, 536] width 21 height 21
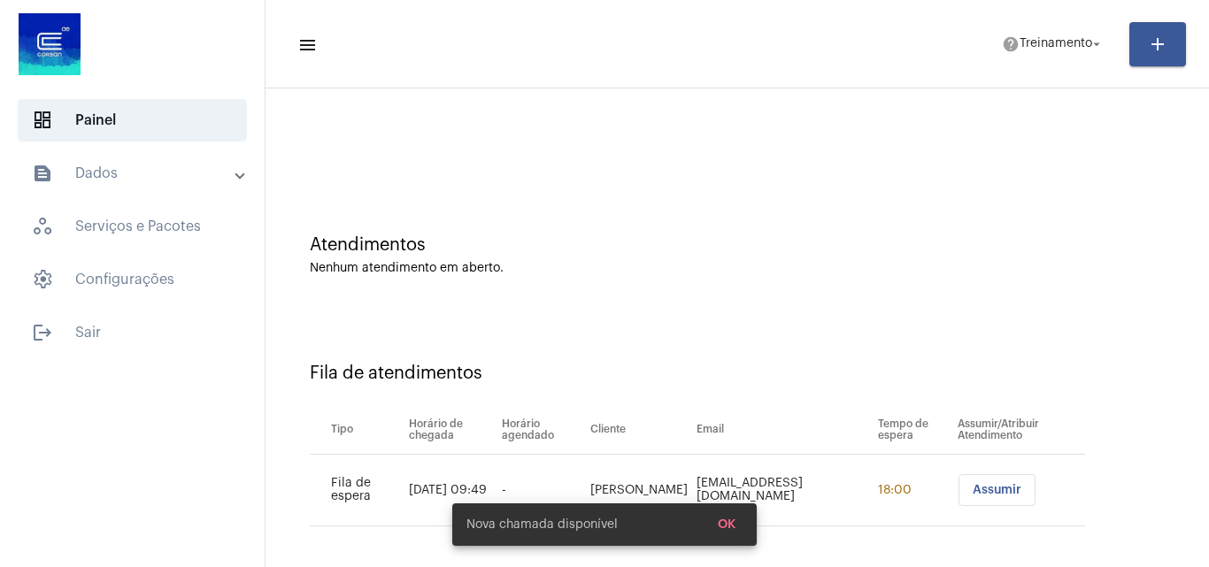
scroll to position [24, 0]
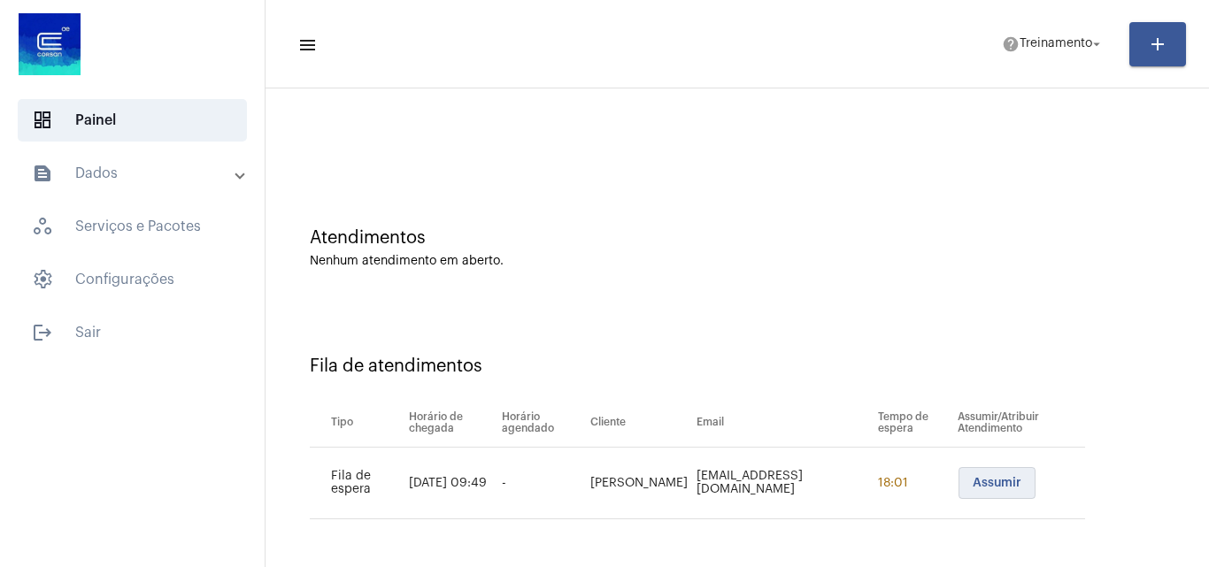
click at [985, 483] on span "Assumir" at bounding box center [997, 483] width 49 height 12
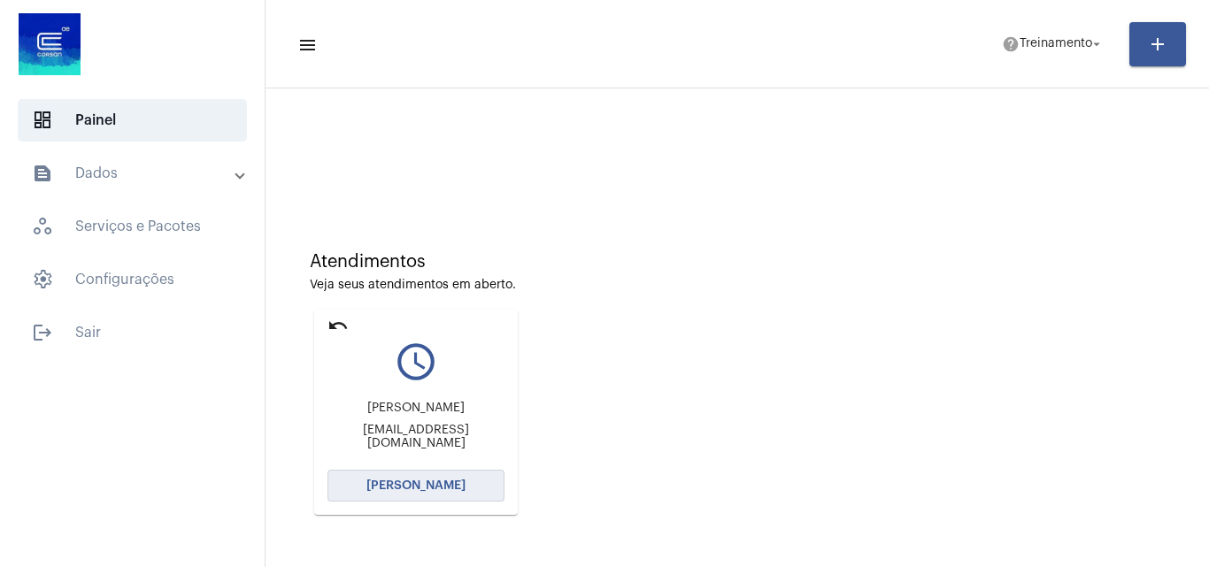
click at [452, 487] on span "Abrir Chamada" at bounding box center [415, 486] width 99 height 12
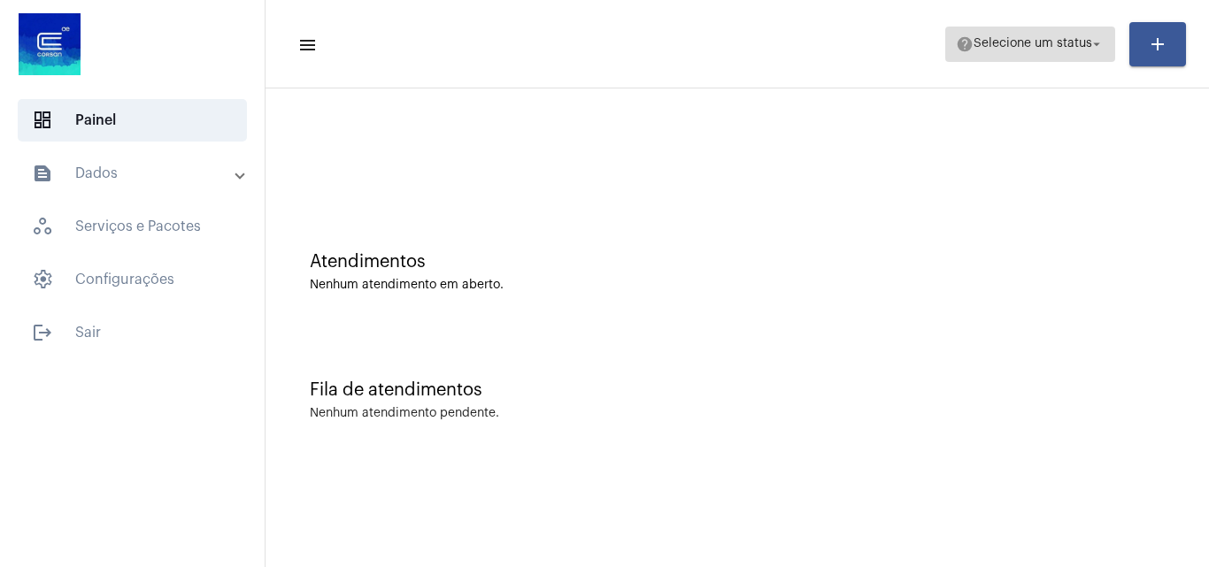
click at [1042, 50] on span "help Selecione um status arrow_drop_down" at bounding box center [1030, 43] width 149 height 32
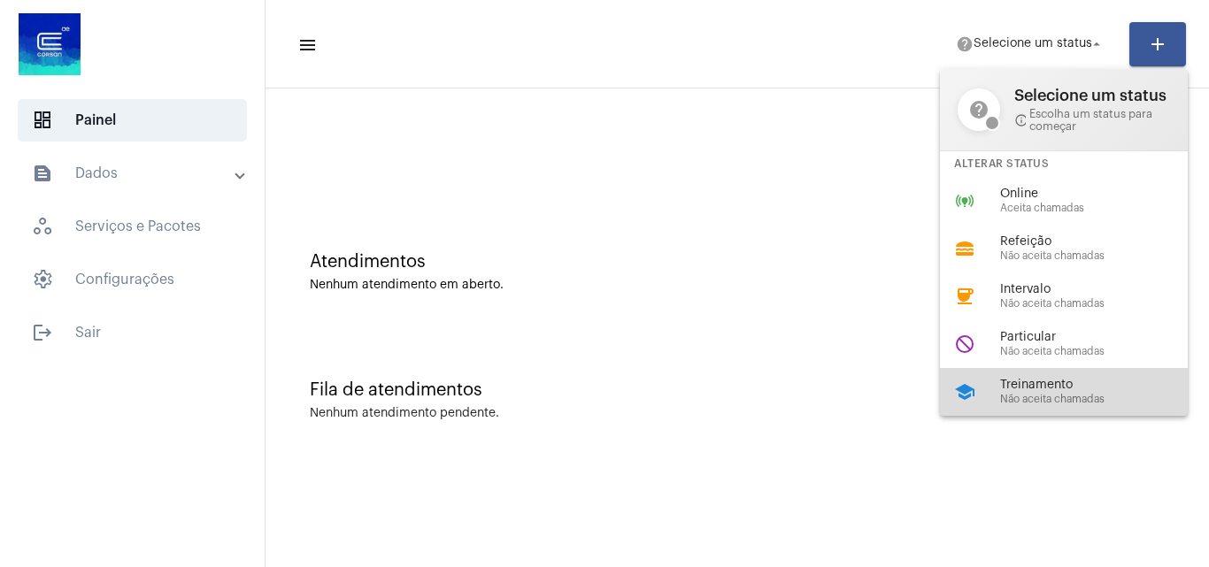
click at [1058, 381] on span "Treinamento" at bounding box center [1101, 385] width 202 height 13
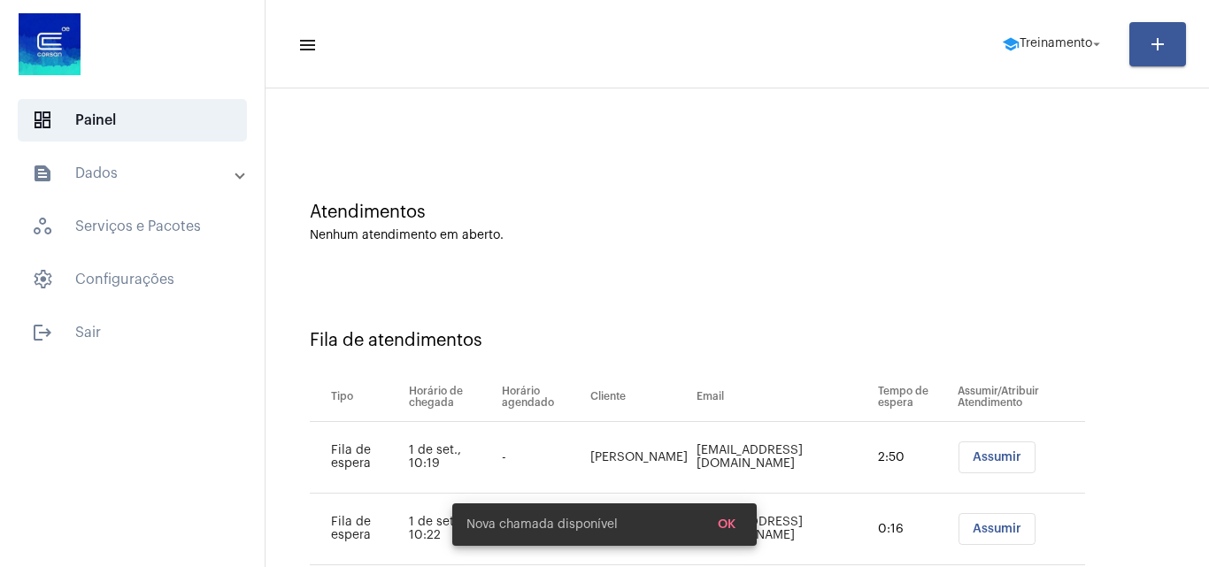
scroll to position [96, 0]
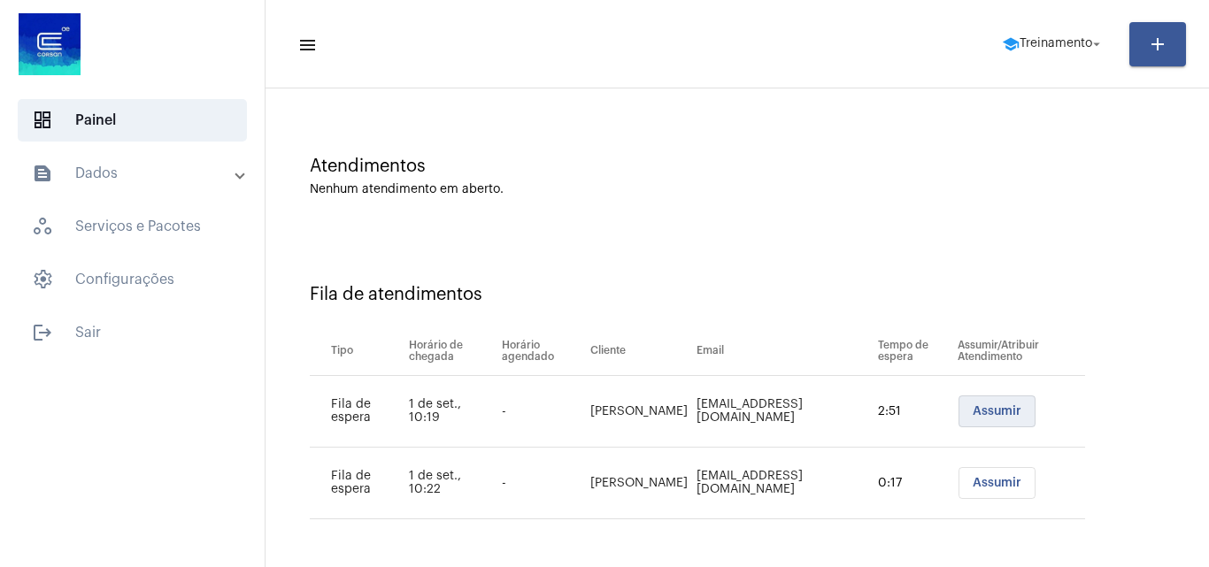
click at [974, 404] on button "Assumir" at bounding box center [997, 412] width 77 height 32
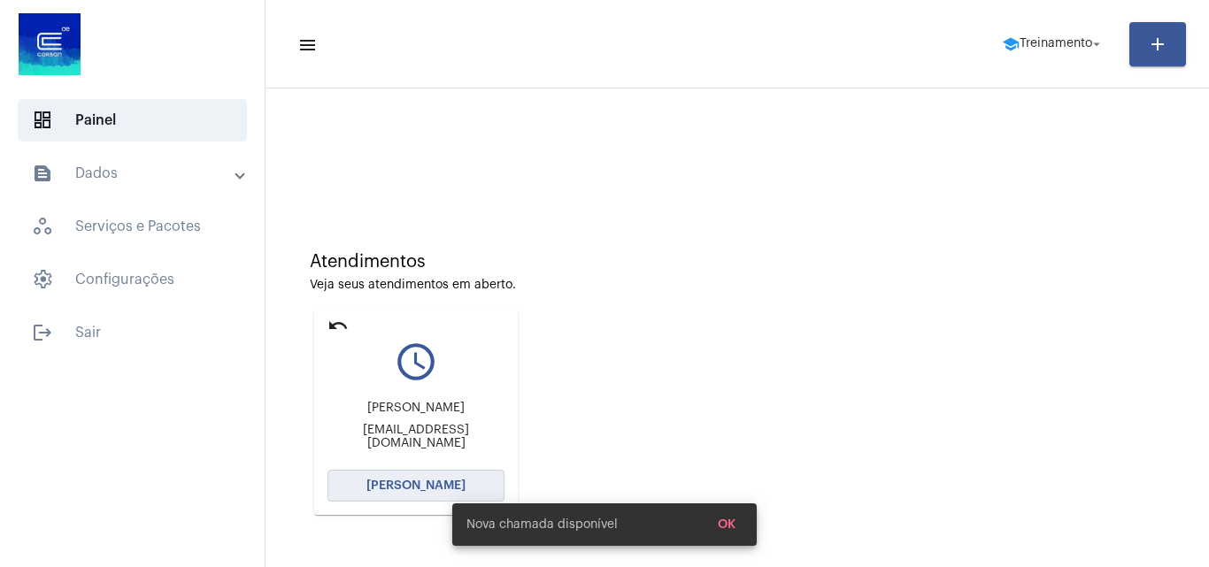
click at [430, 488] on span "[PERSON_NAME]" at bounding box center [415, 486] width 99 height 12
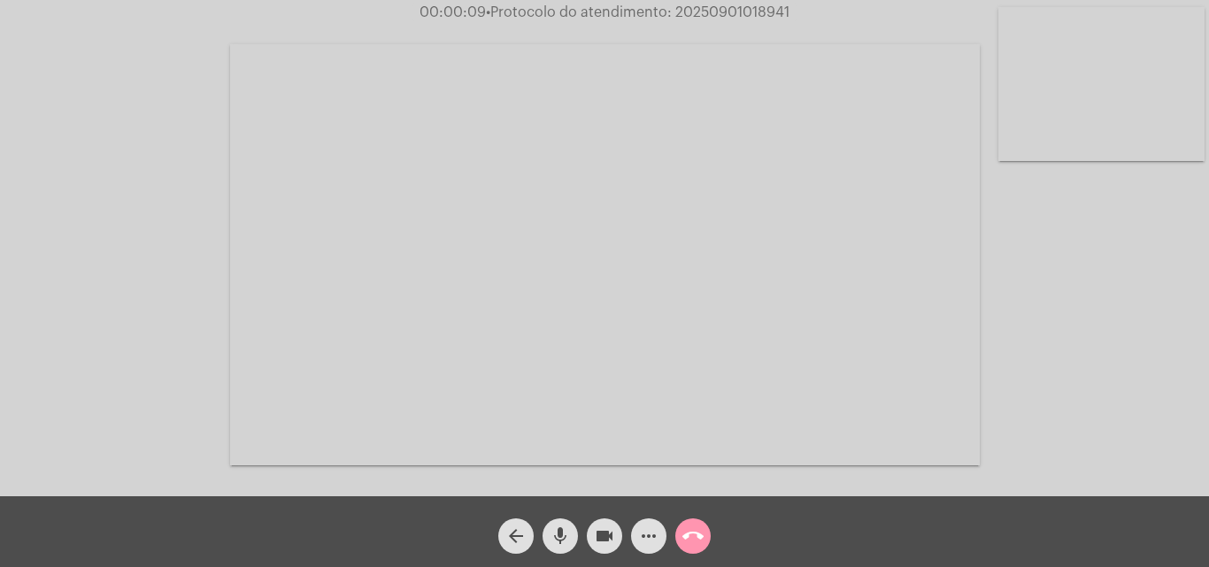
click at [561, 524] on span "mic" at bounding box center [560, 536] width 21 height 35
click at [558, 537] on mat-icon "mic_off" at bounding box center [560, 536] width 21 height 21
click at [993, 372] on div "Acessando Câmera e Microfone..." at bounding box center [604, 252] width 1205 height 497
click at [563, 531] on mat-icon "mic" at bounding box center [560, 536] width 21 height 21
click at [559, 529] on mat-icon "mic_off" at bounding box center [560, 536] width 21 height 21
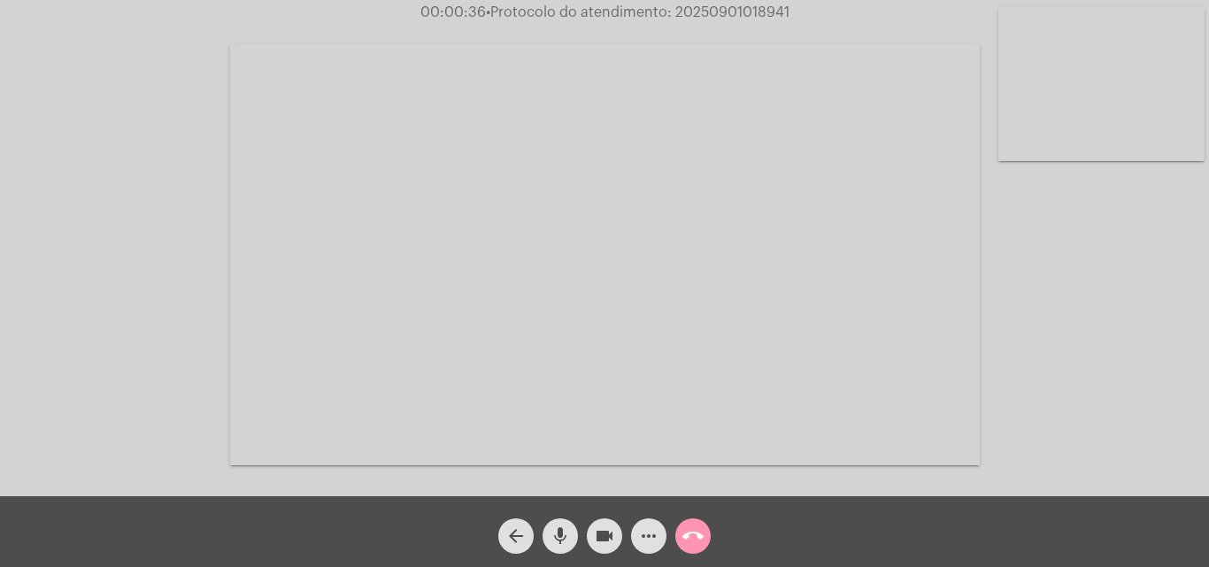
click at [559, 534] on mat-icon "mic" at bounding box center [560, 536] width 21 height 21
click at [558, 537] on mat-icon "mic_off" at bounding box center [560, 536] width 21 height 21
click at [643, 524] on span "more_horiz" at bounding box center [648, 536] width 21 height 35
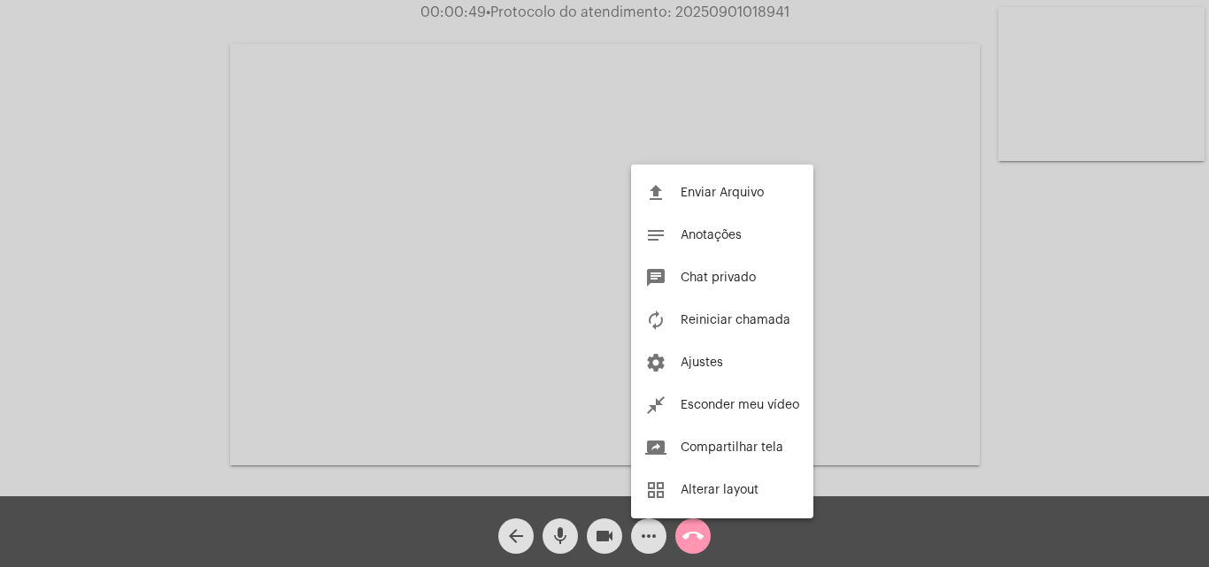
click at [153, 195] on div at bounding box center [604, 283] width 1209 height 567
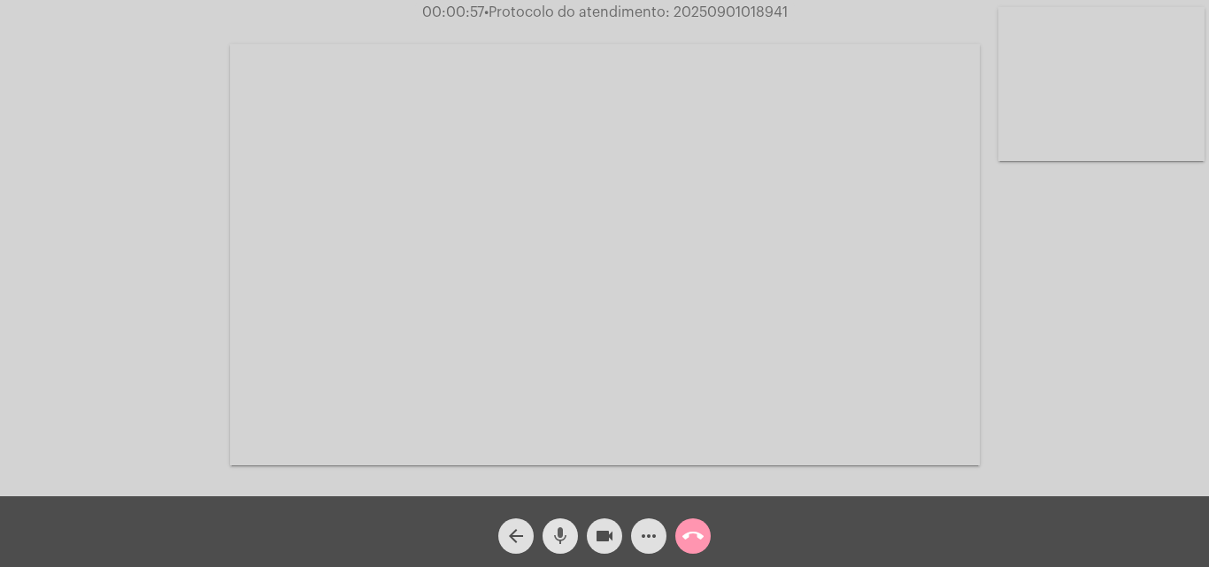
click at [563, 528] on mat-icon "mic" at bounding box center [560, 536] width 21 height 21
click at [556, 530] on mat-icon "mic_off" at bounding box center [560, 536] width 21 height 21
click at [561, 533] on mat-icon "mic" at bounding box center [560, 536] width 21 height 21
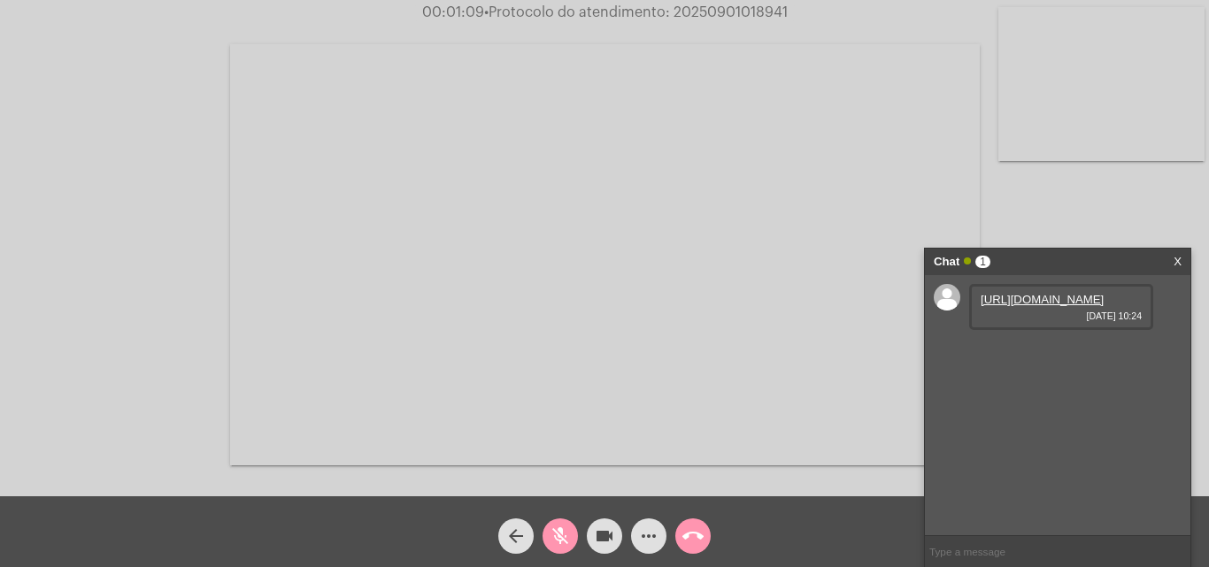
click at [570, 543] on mat-icon "mic_off" at bounding box center [560, 536] width 21 height 21
click at [1032, 306] on link "https://neft-transfer-bucket.s3.amazonaws.com/temp-8ec0a759-e4b9-d095-4277-f966…" at bounding box center [1042, 299] width 123 height 13
click at [564, 535] on mat-icon "mic" at bounding box center [560, 536] width 21 height 21
click at [550, 534] on mat-icon "mic" at bounding box center [560, 536] width 21 height 21
click at [551, 533] on mat-icon "mic" at bounding box center [560, 536] width 21 height 21
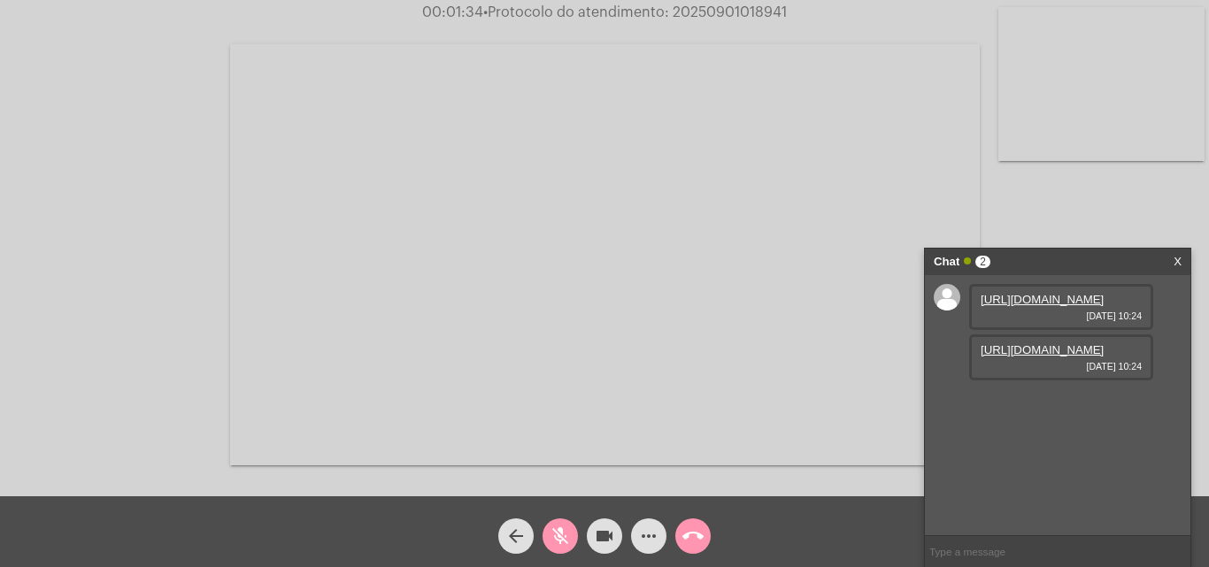
click at [553, 537] on mat-icon "mic_off" at bounding box center [560, 536] width 21 height 21
click at [1087, 357] on link "https://neft-transfer-bucket.s3.amazonaws.com/temp-837a812f-0d15-cc90-2159-8a83…" at bounding box center [1042, 349] width 123 height 13
click at [86, 252] on div "Acessando Câmera e Microfone..." at bounding box center [604, 252] width 1205 height 497
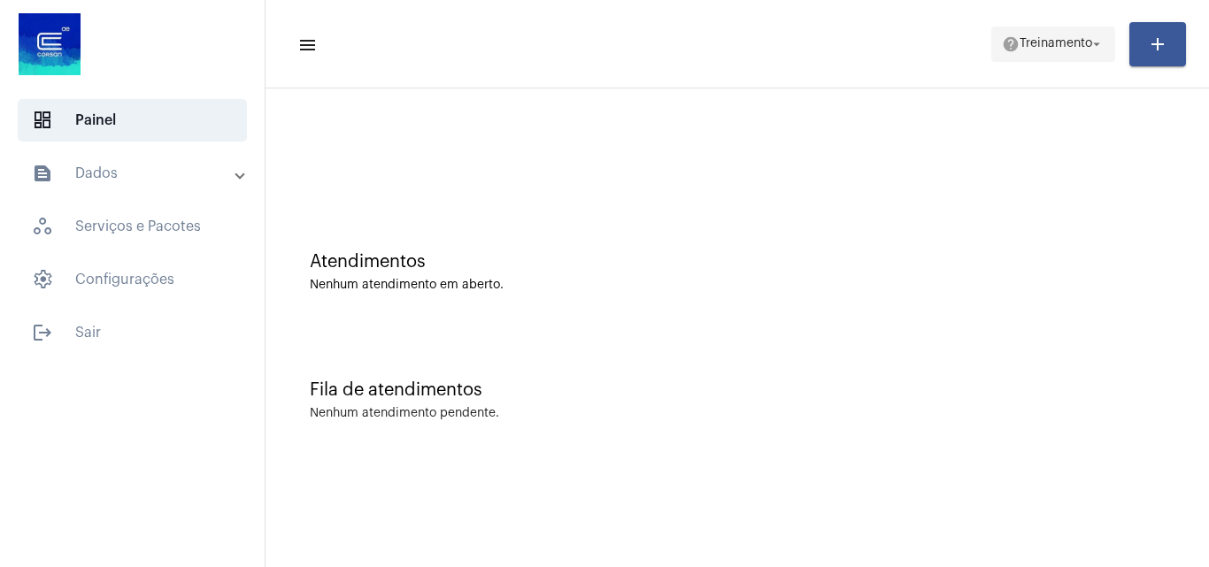
click at [1005, 28] on span "help Treinamento arrow_drop_down" at bounding box center [1053, 43] width 103 height 32
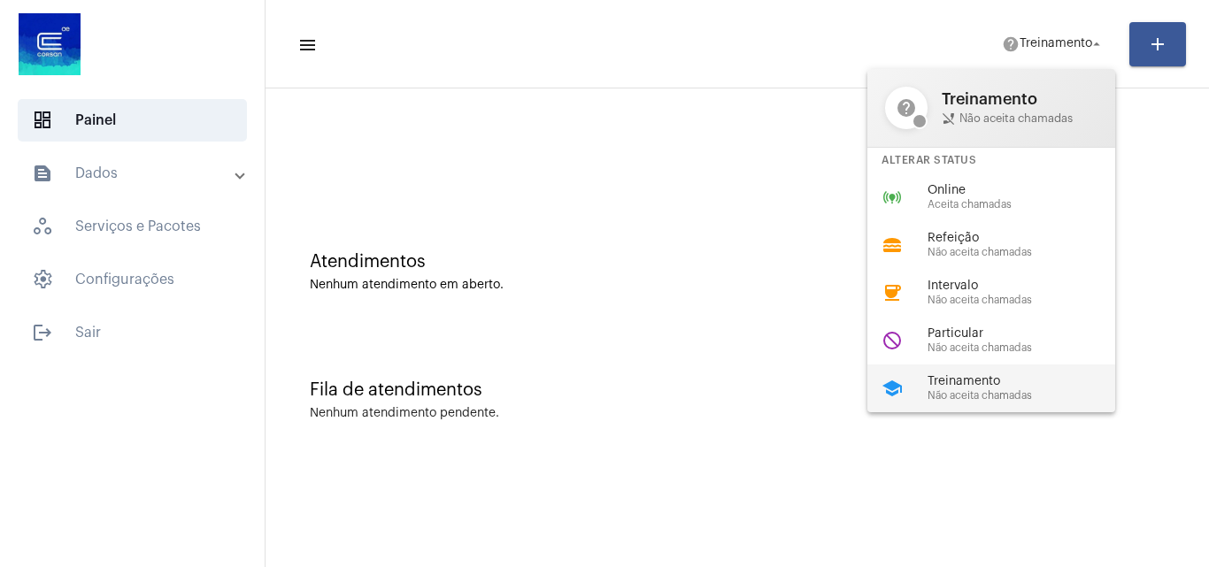
click at [970, 391] on span "Não aceita chamadas" at bounding box center [1029, 396] width 202 height 12
